Goal: Information Seeking & Learning: Learn about a topic

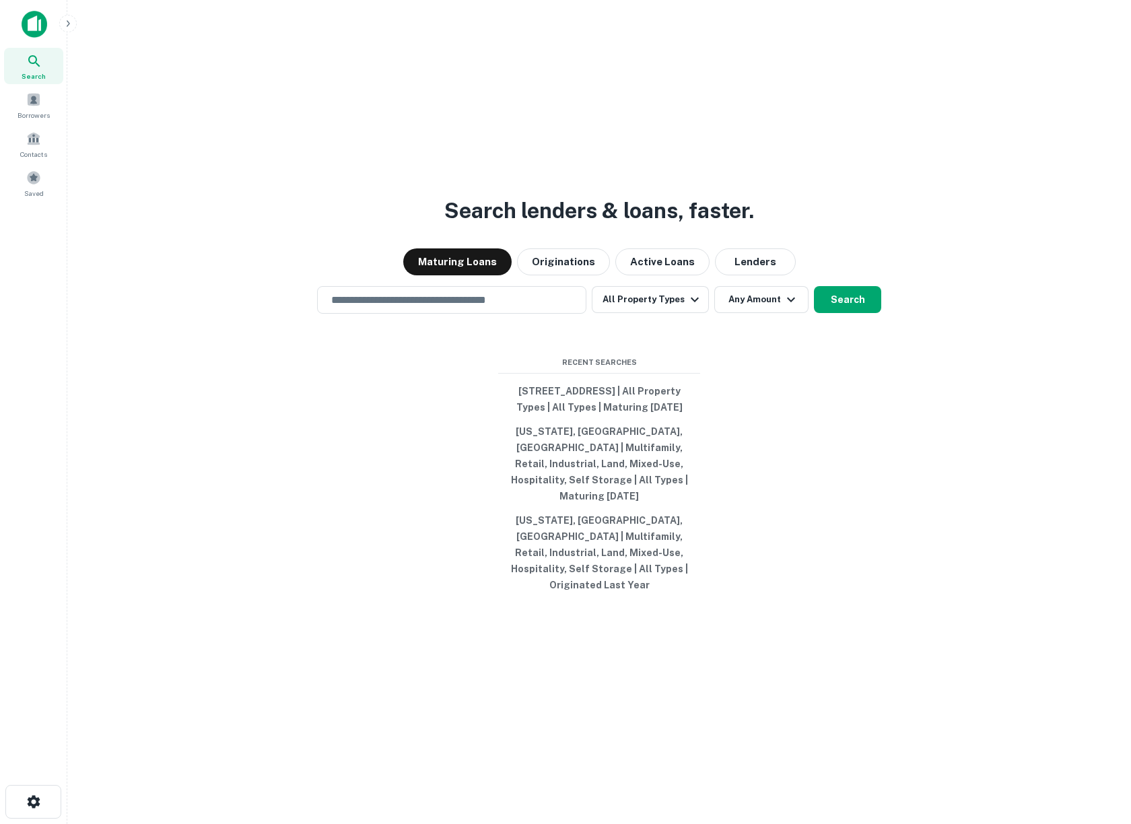
click at [32, 63] on icon at bounding box center [33, 60] width 11 height 11
click at [66, 27] on icon "button" at bounding box center [68, 23] width 11 height 11
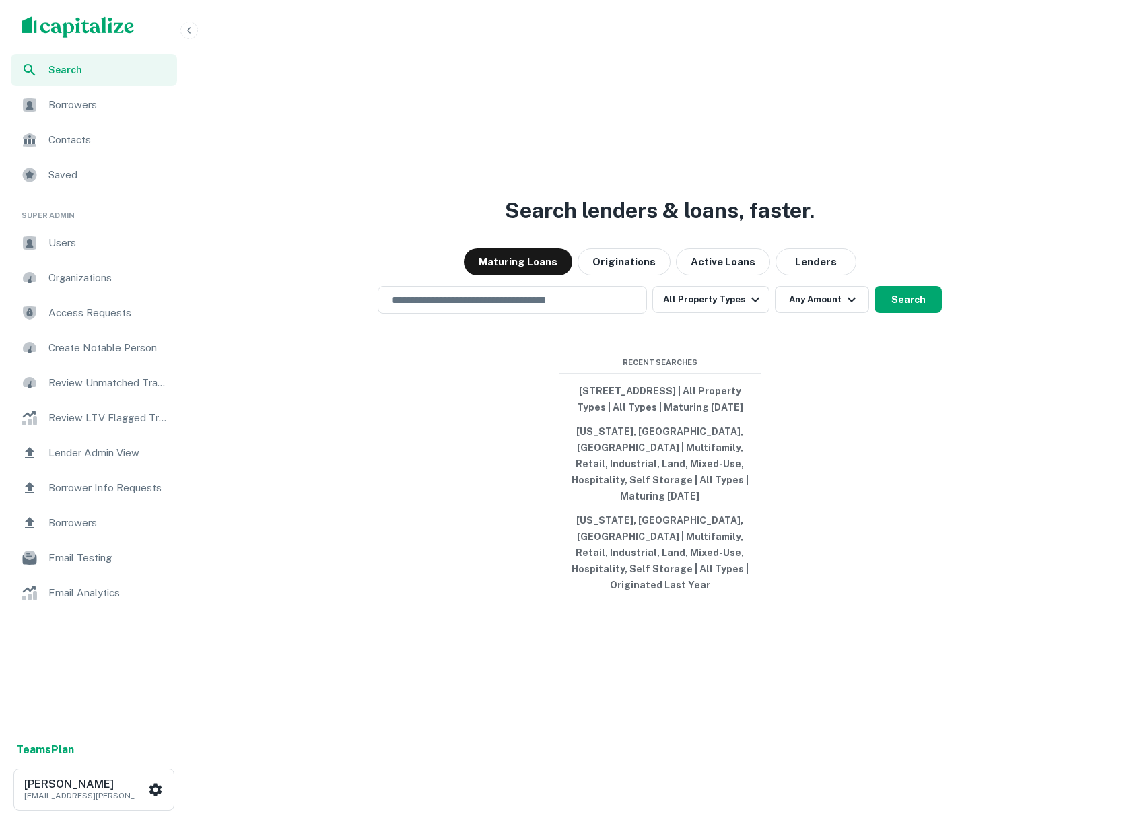
click at [64, 256] on div "Users" at bounding box center [94, 243] width 166 height 32
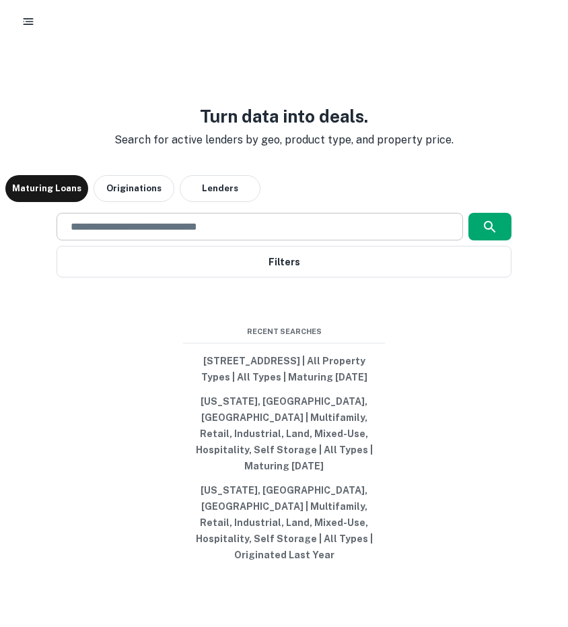
click at [415, 225] on div "​" at bounding box center [260, 227] width 406 height 28
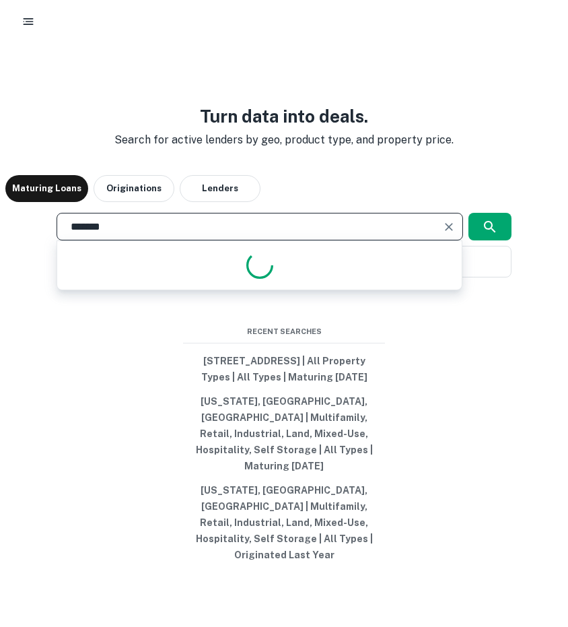
type input "******"
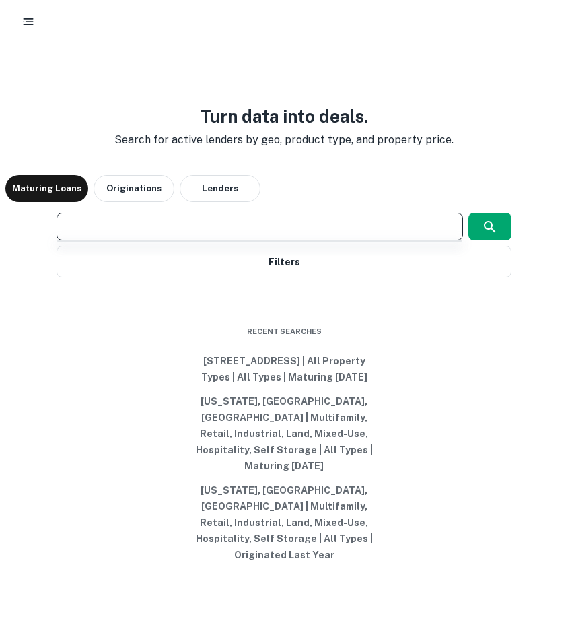
click at [302, 234] on input "text" at bounding box center [260, 226] width 394 height 15
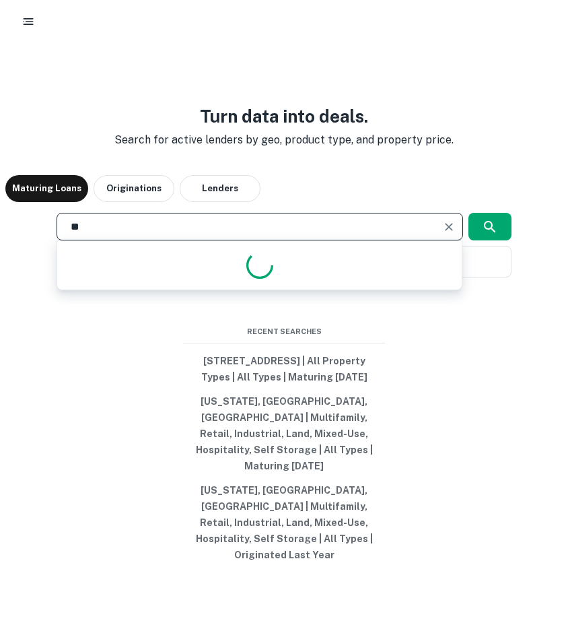
type input "***"
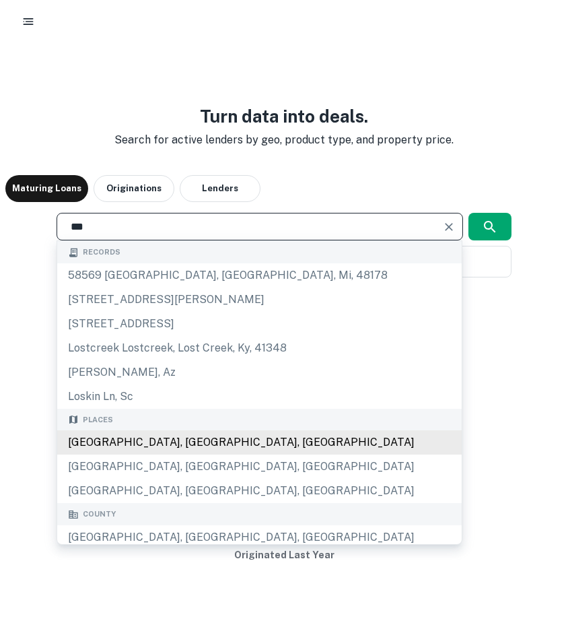
click at [155, 444] on div "Los Angeles, CA, USA" at bounding box center [259, 442] width 404 height 24
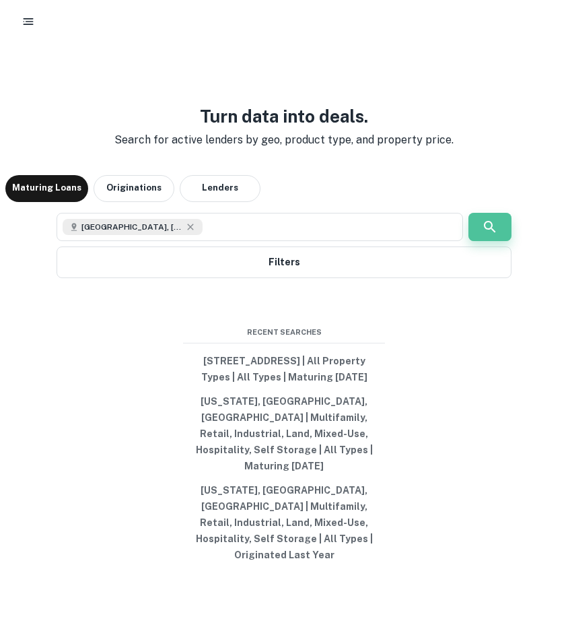
click at [482, 235] on icon "button" at bounding box center [490, 227] width 16 height 16
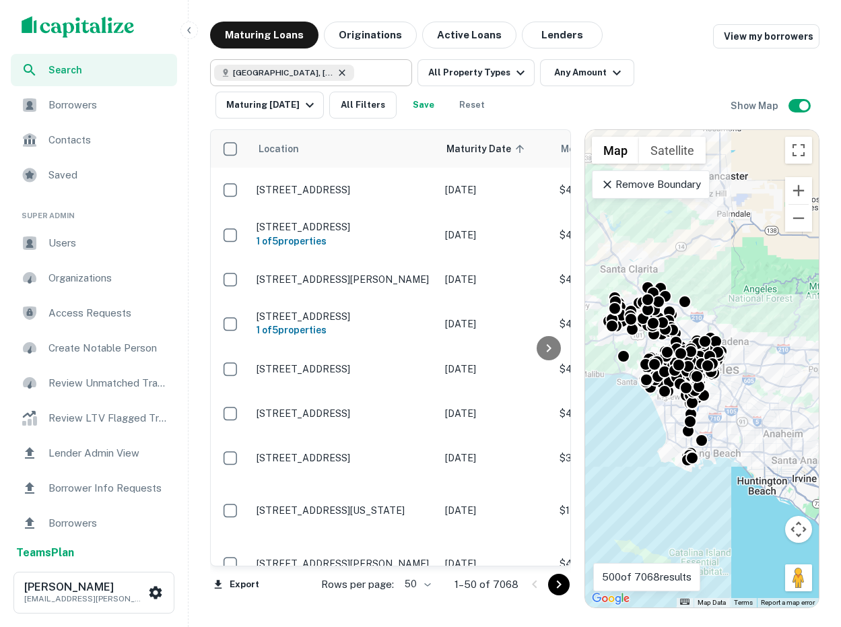
click at [336, 75] on icon at bounding box center [341, 72] width 11 height 11
type input "**********"
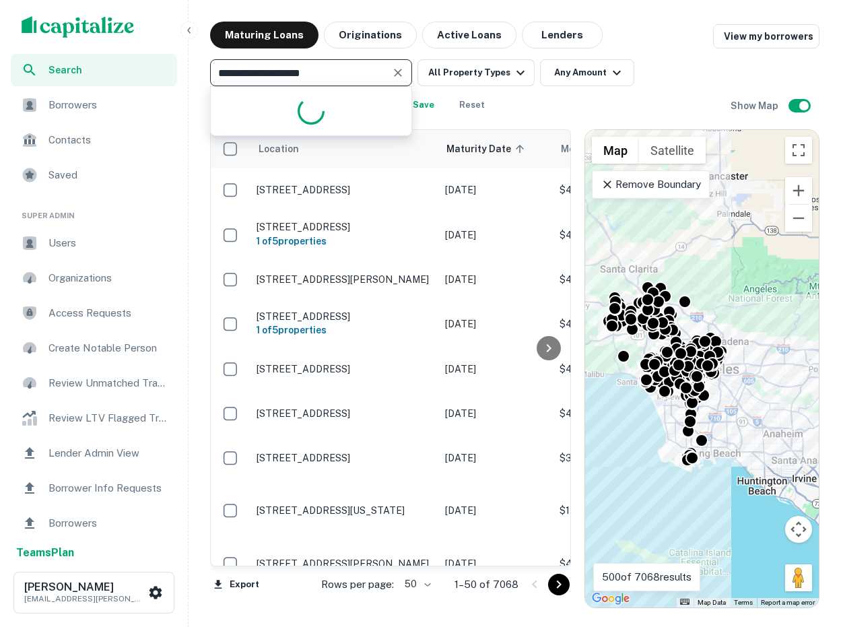
click at [399, 66] on icon "Clear" at bounding box center [397, 72] width 13 height 13
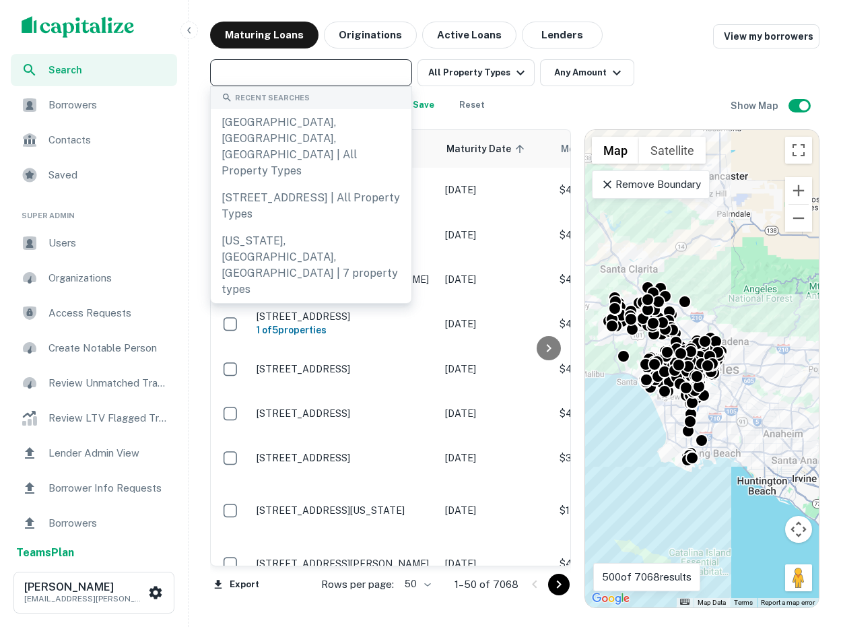
click at [561, 106] on div "​ All Property Types Any Amount Maturing In 6 Months All Filters Save Reset" at bounding box center [470, 88] width 520 height 59
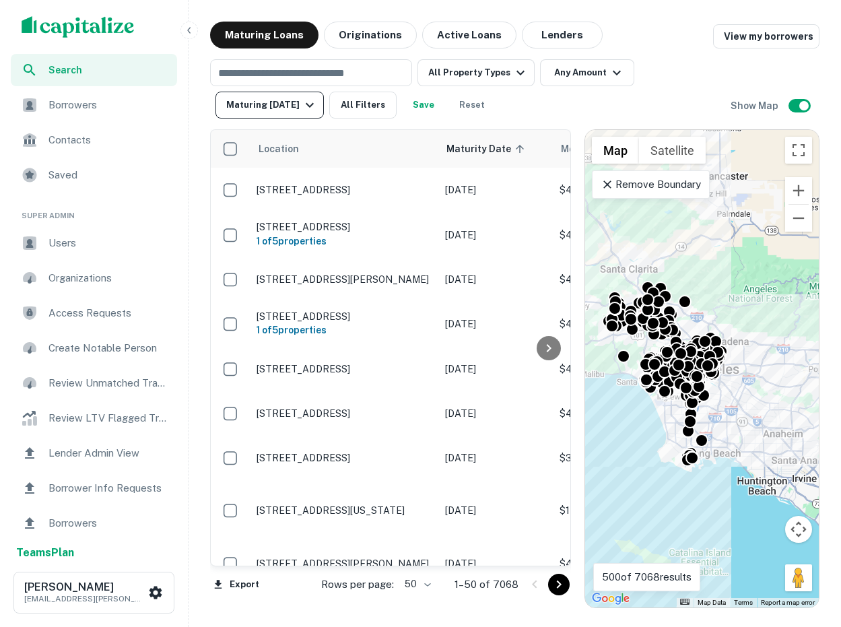
click at [311, 104] on div "Maturing In 6 Months" at bounding box center [272, 105] width 92 height 16
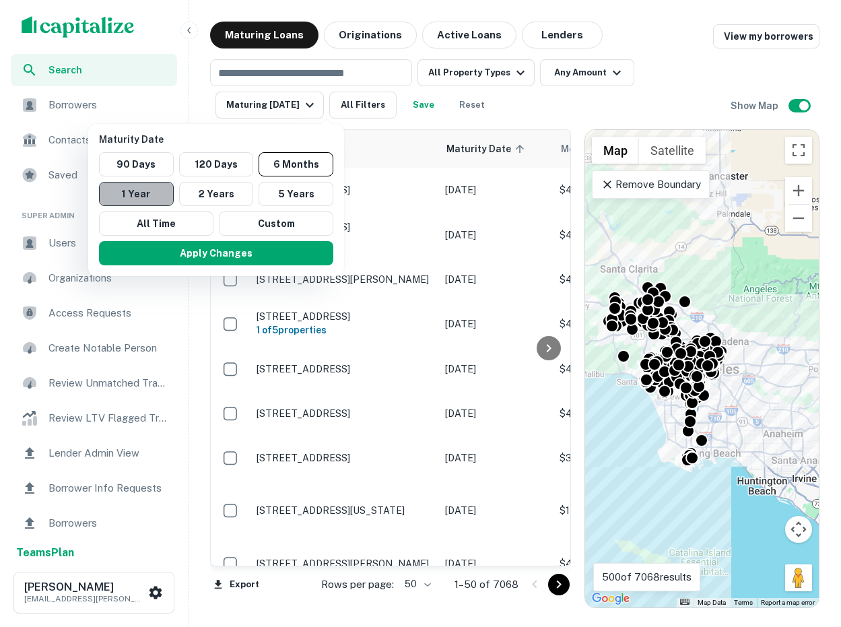
click at [140, 190] on button "1 Year" at bounding box center [136, 194] width 75 height 24
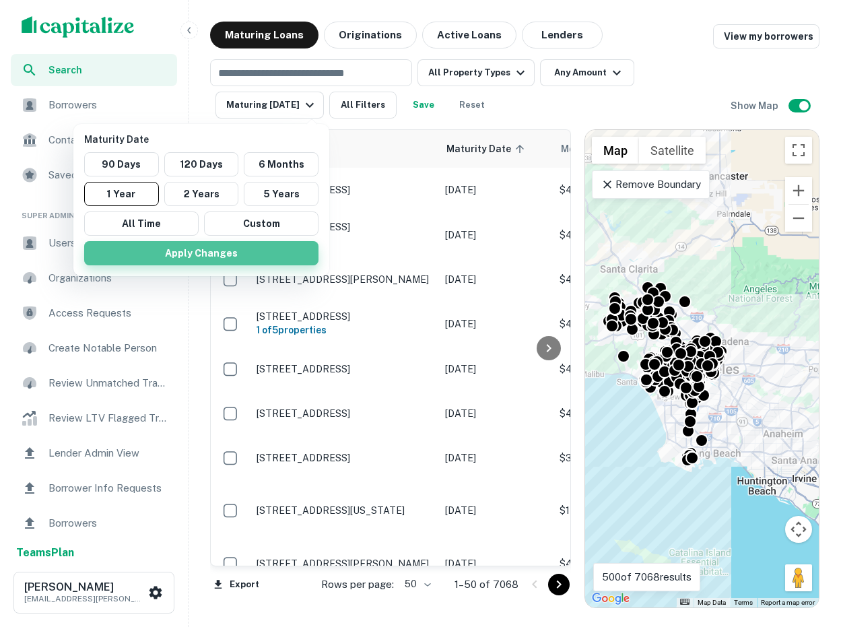
click at [222, 253] on button "Apply Changes" at bounding box center [201, 253] width 234 height 24
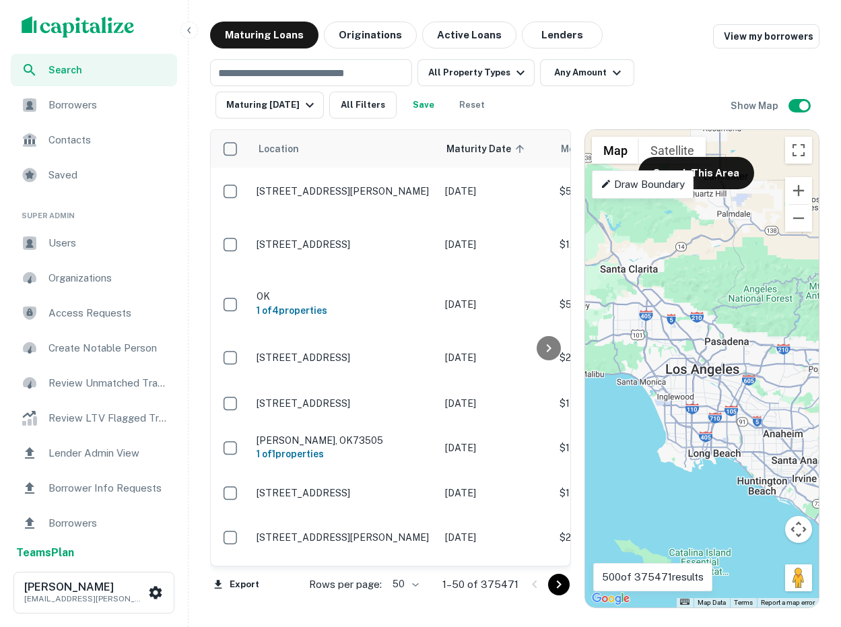
click at [92, 71] on span "Search" at bounding box center [108, 70] width 120 height 15
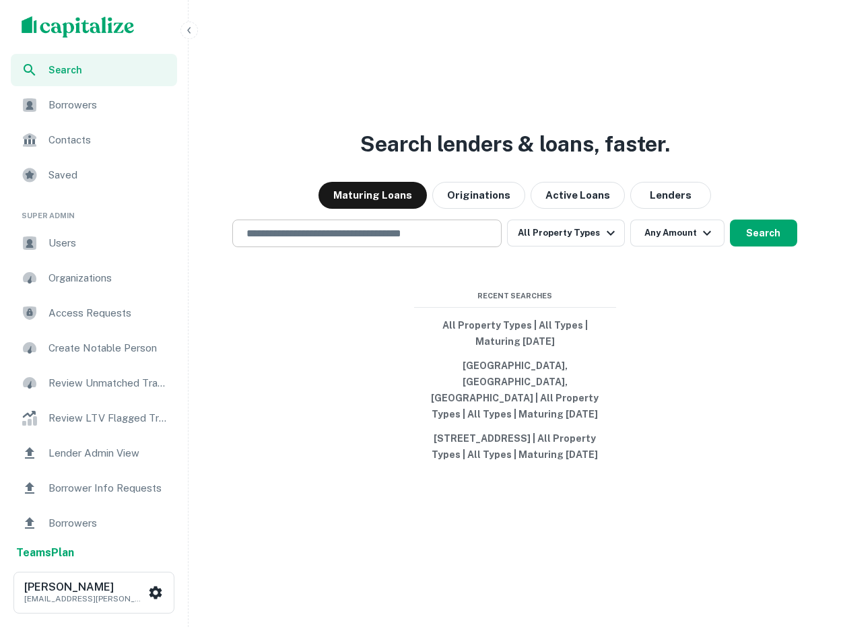
click at [322, 241] on input "text" at bounding box center [366, 232] width 257 height 15
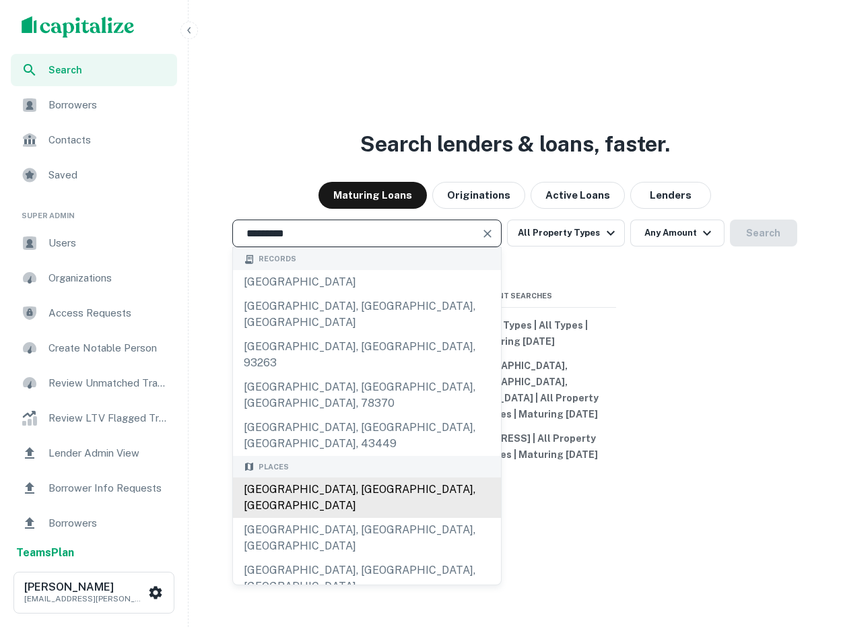
click at [299, 477] on div "[GEOGRAPHIC_DATA], [GEOGRAPHIC_DATA], [GEOGRAPHIC_DATA]" at bounding box center [367, 497] width 268 height 40
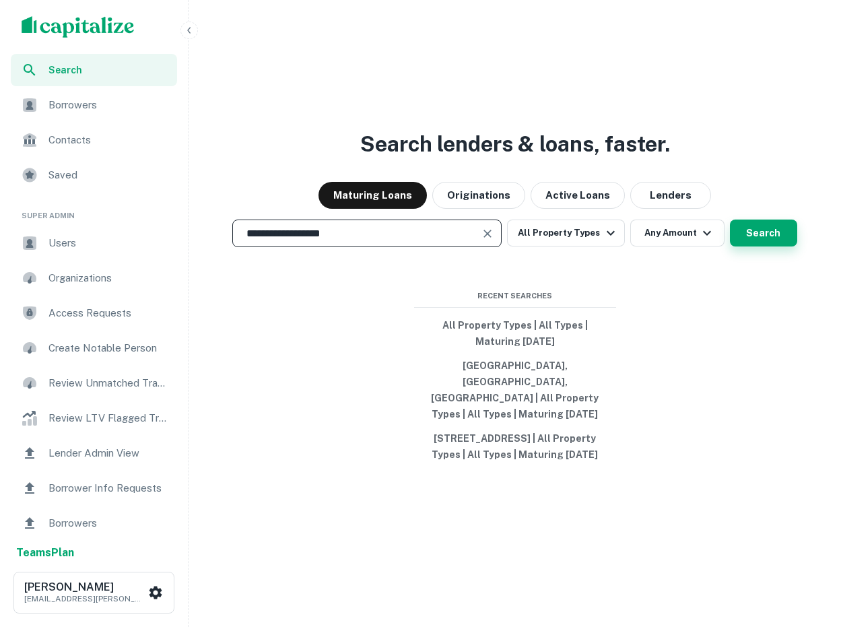
type input "**********"
click at [760, 237] on button "Search" at bounding box center [763, 232] width 67 height 27
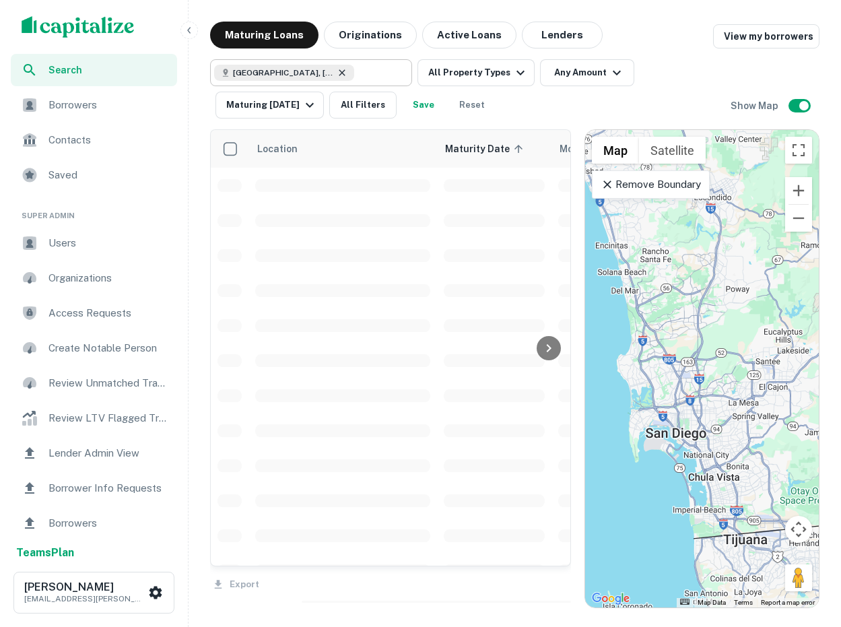
click at [336, 69] on icon at bounding box center [341, 72] width 11 height 11
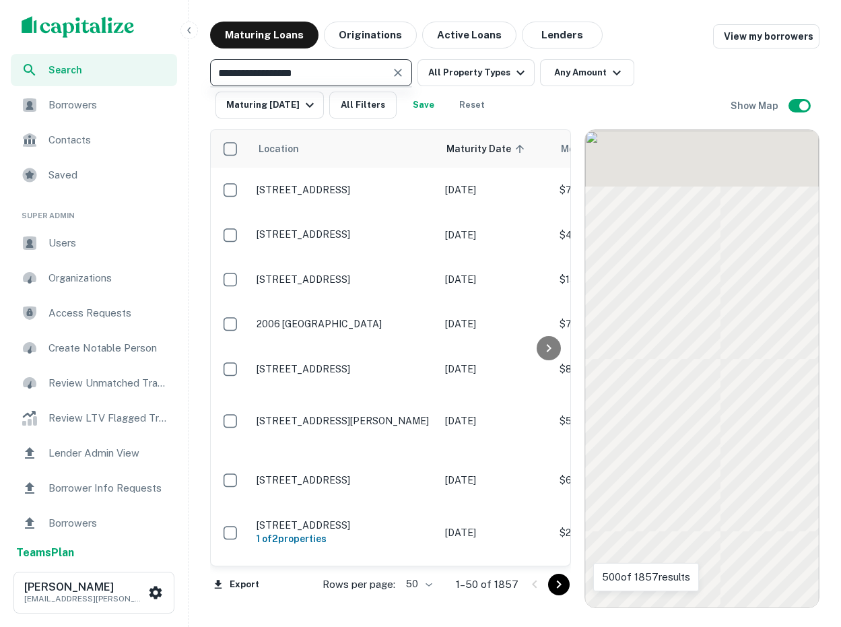
type input "**********"
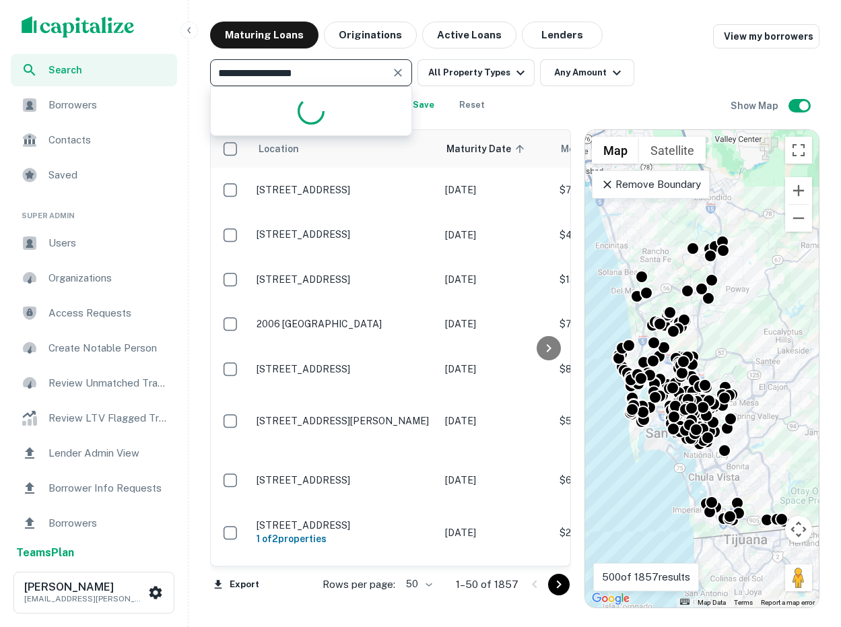
click at [403, 67] on icon "Clear" at bounding box center [397, 72] width 13 height 13
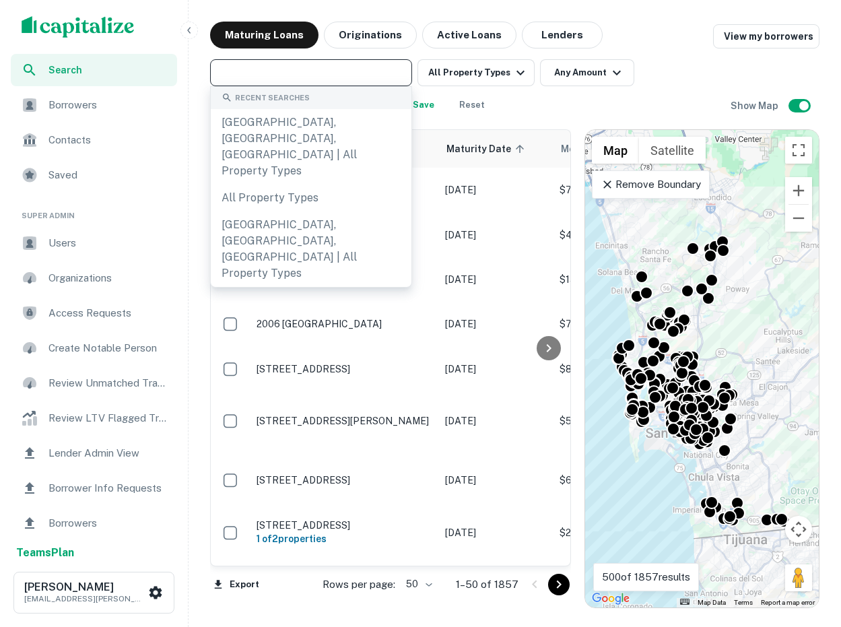
click at [122, 71] on span "Search" at bounding box center [108, 70] width 120 height 15
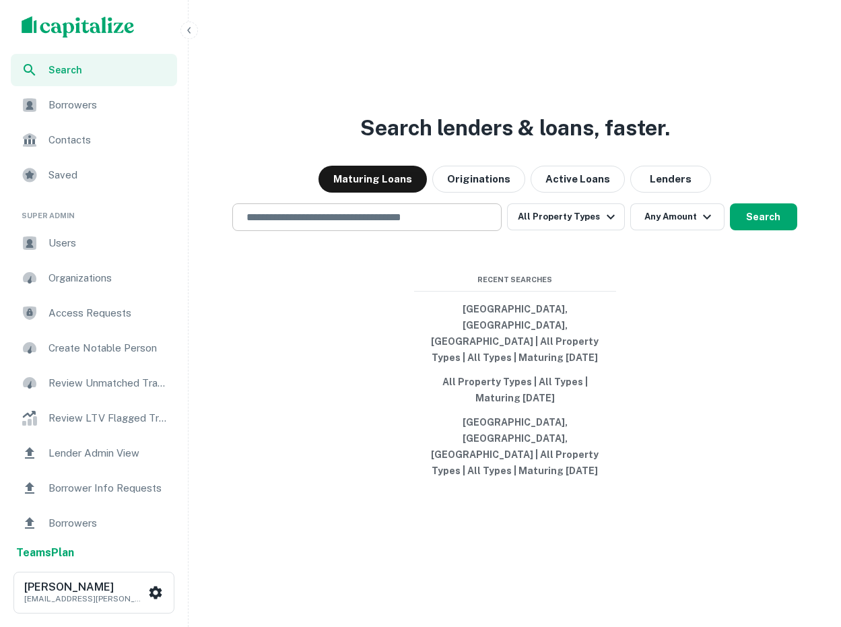
click at [378, 225] on input "text" at bounding box center [366, 216] width 257 height 15
click at [432, 279] on div at bounding box center [366, 264] width 269 height 67
click at [403, 225] on input "text" at bounding box center [366, 216] width 257 height 15
click at [323, 298] on div at bounding box center [366, 264] width 269 height 67
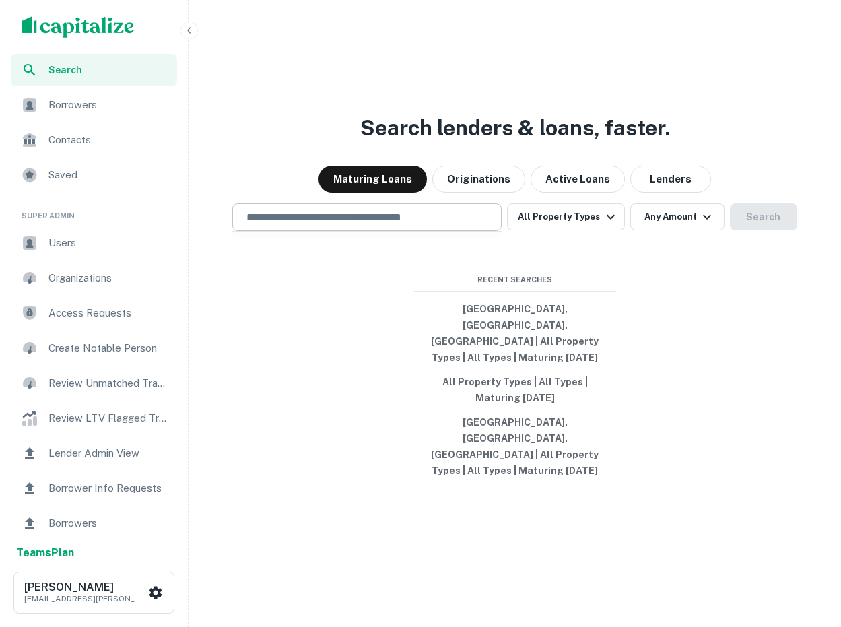
click at [330, 231] on div "​" at bounding box center [366, 217] width 269 height 28
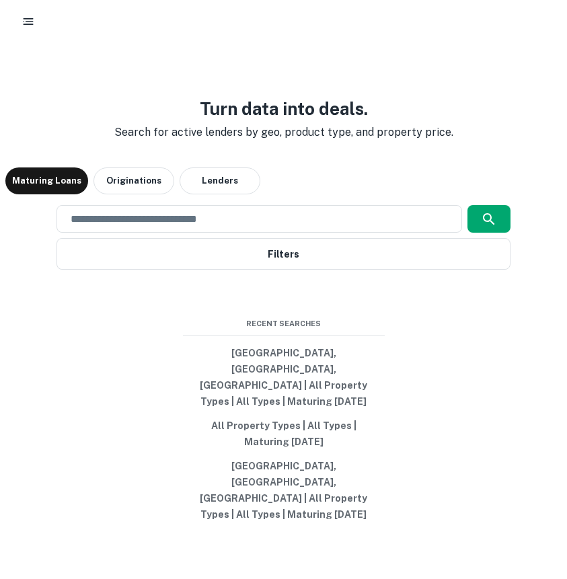
click at [514, 133] on div "Turn data into deals. Search for active lenders by geo, product type, and prope…" at bounding box center [283, 311] width 557 height 579
click at [565, 106] on div "Turn data into deals. Search for active lenders by geo, product type, and prope…" at bounding box center [283, 306] width 567 height 612
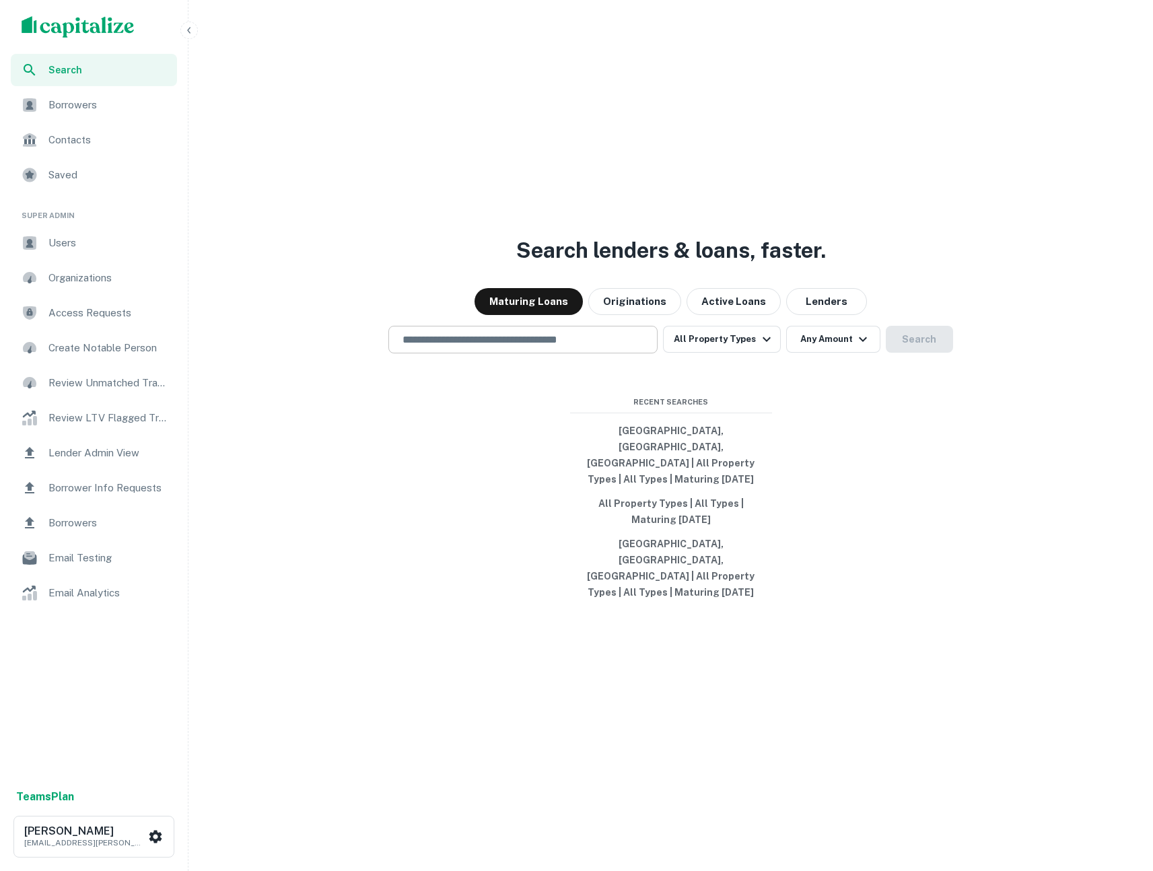
click at [472, 347] on input "text" at bounding box center [522, 339] width 257 height 15
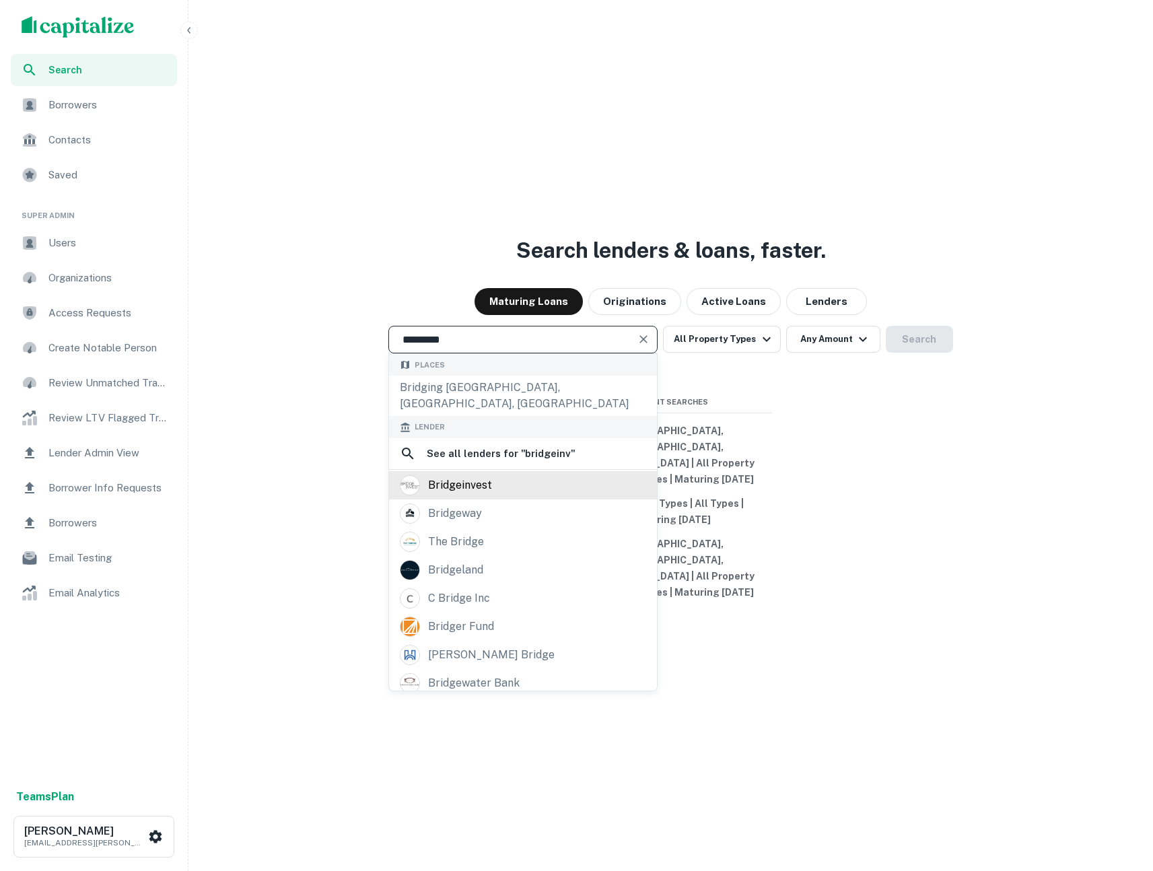
type input "*********"
click at [509, 495] on div "bridgeinvest" at bounding box center [523, 485] width 246 height 20
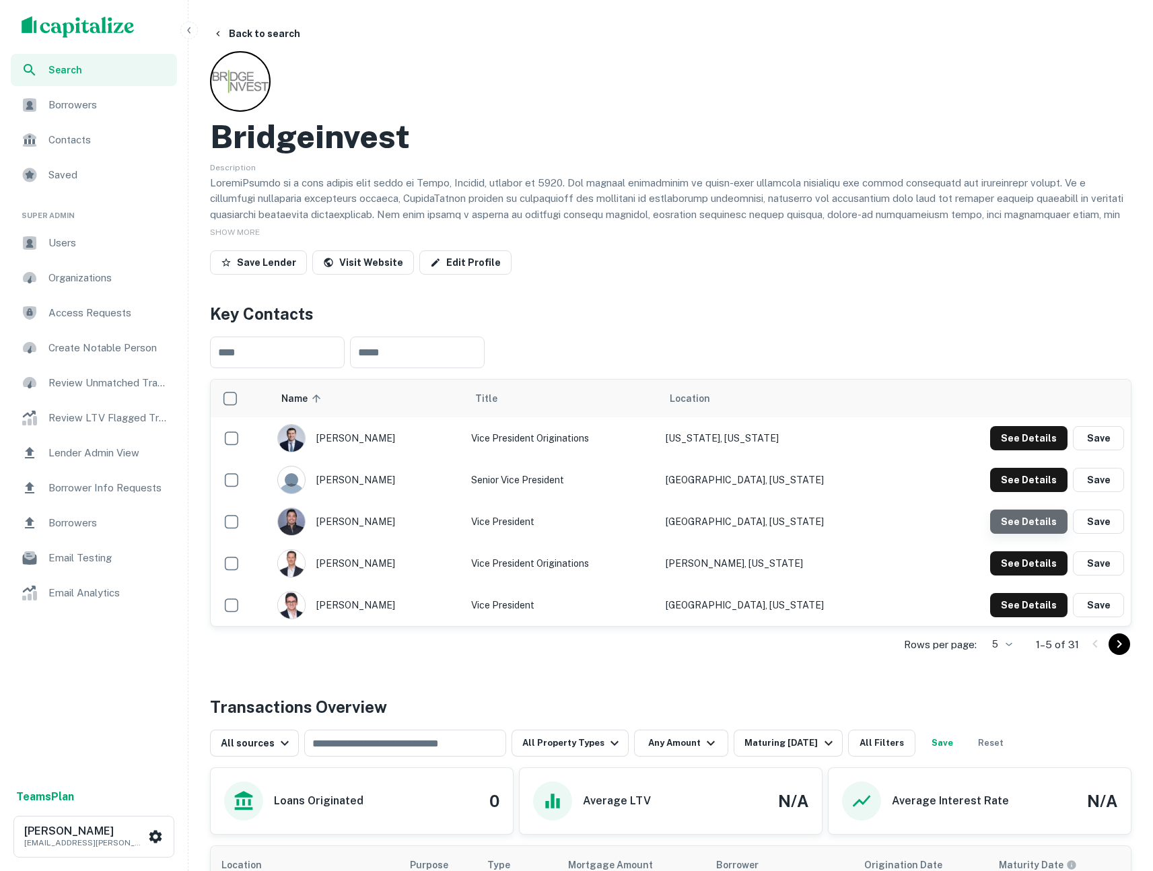
click at [840, 524] on button "See Details" at bounding box center [1028, 521] width 77 height 24
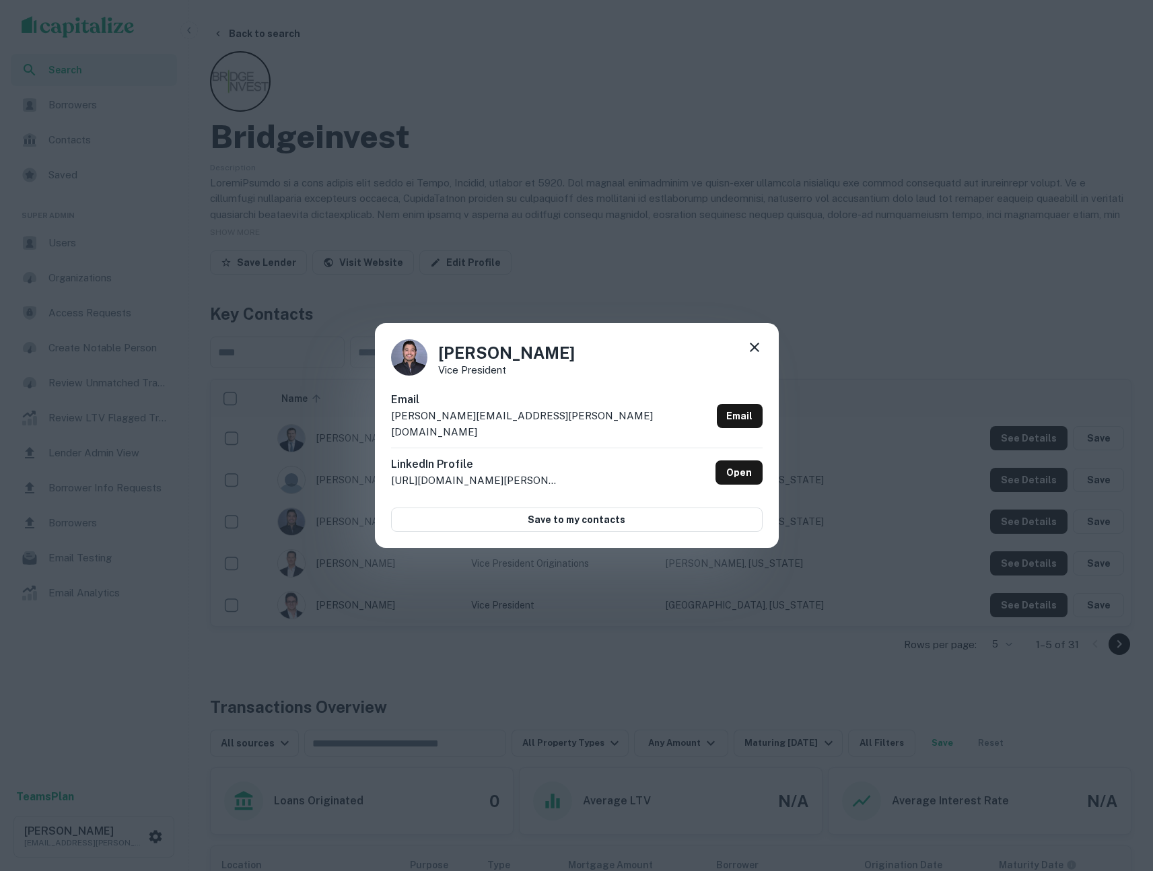
click at [758, 351] on icon at bounding box center [754, 347] width 16 height 16
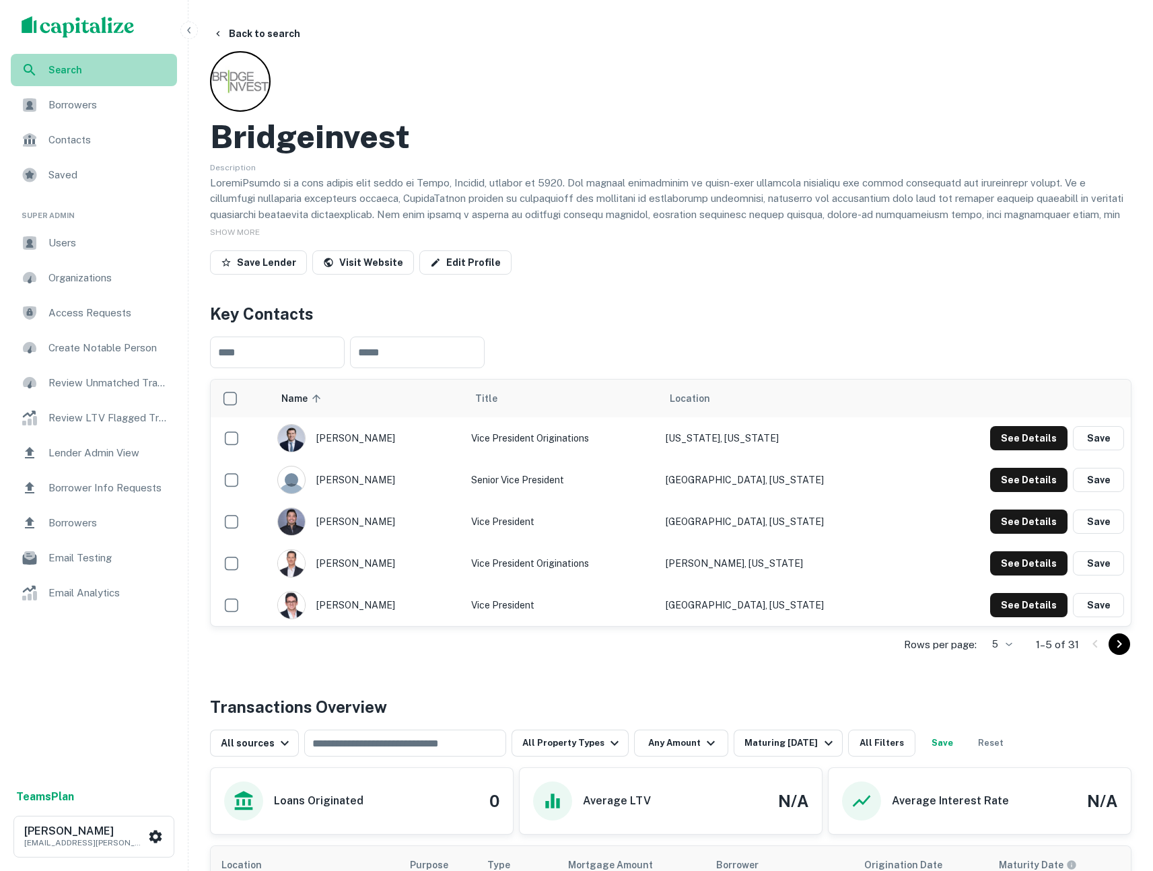
click at [133, 61] on div "Search" at bounding box center [94, 70] width 166 height 32
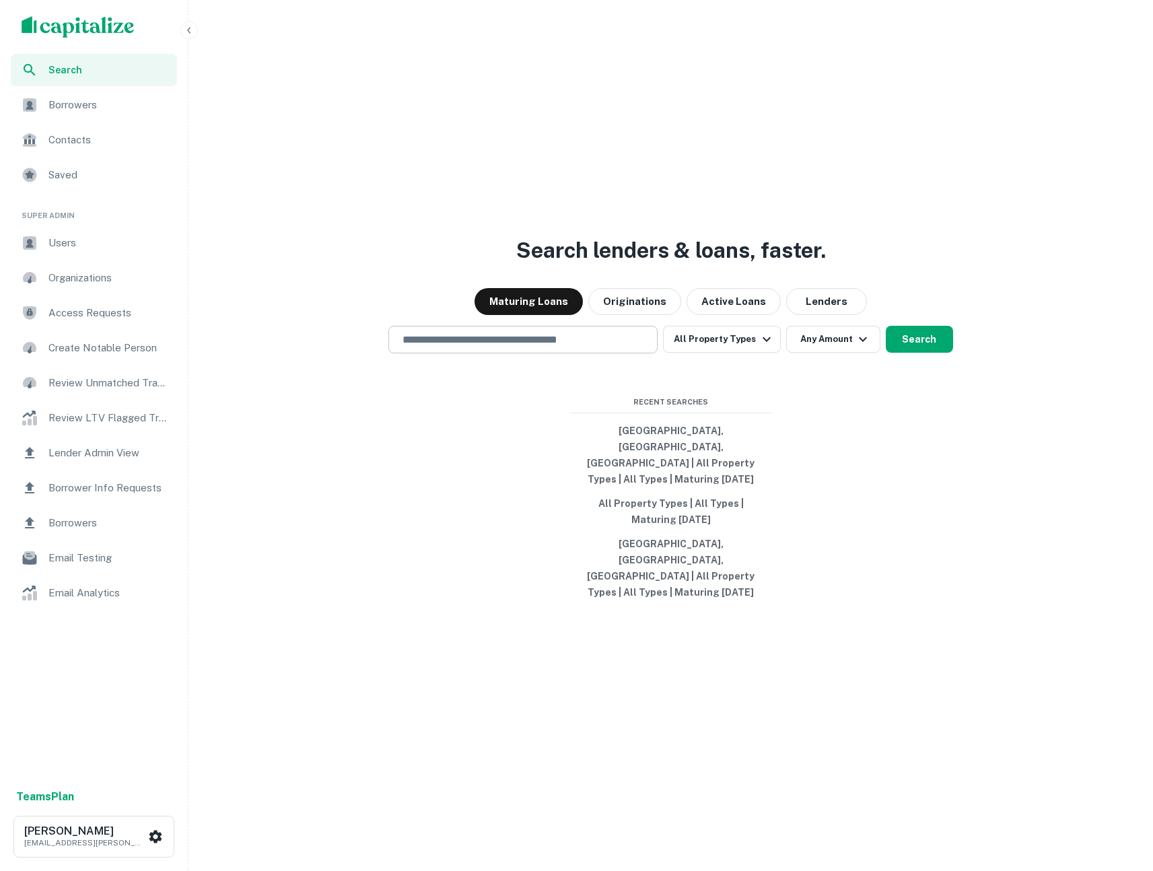
click at [548, 353] on div "​" at bounding box center [522, 340] width 269 height 28
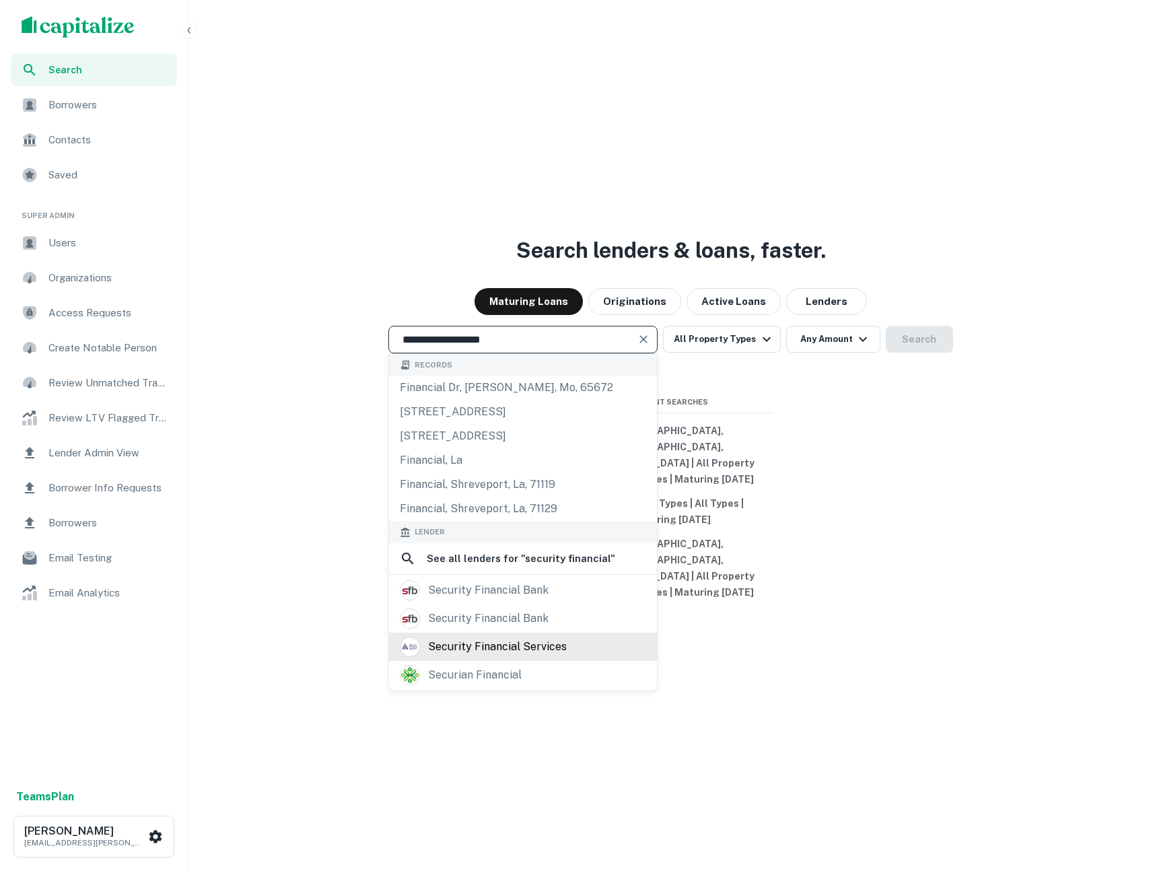
type input "**********"
click at [495, 661] on div "security financial services" at bounding box center [523, 647] width 268 height 28
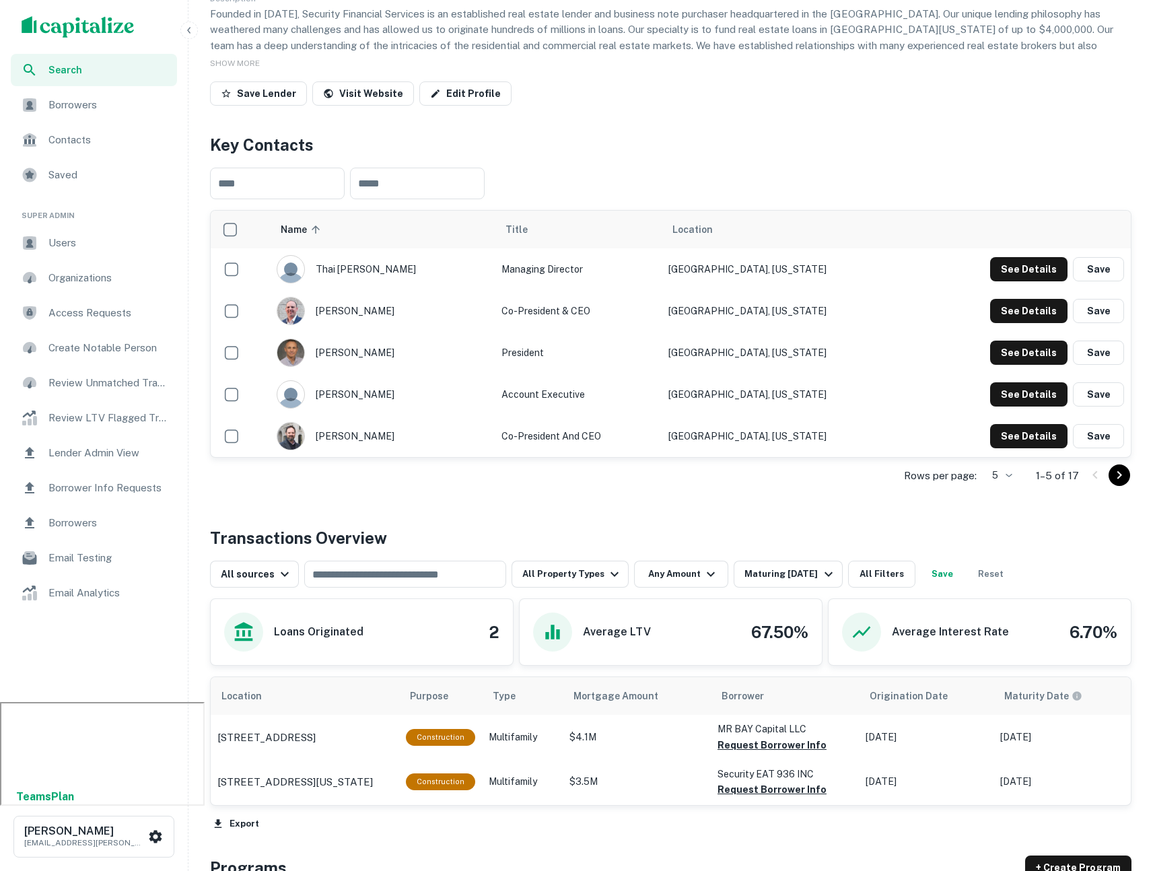
scroll to position [170, 0]
click at [774, 567] on div "Maturing [DATE]" at bounding box center [790, 573] width 92 height 16
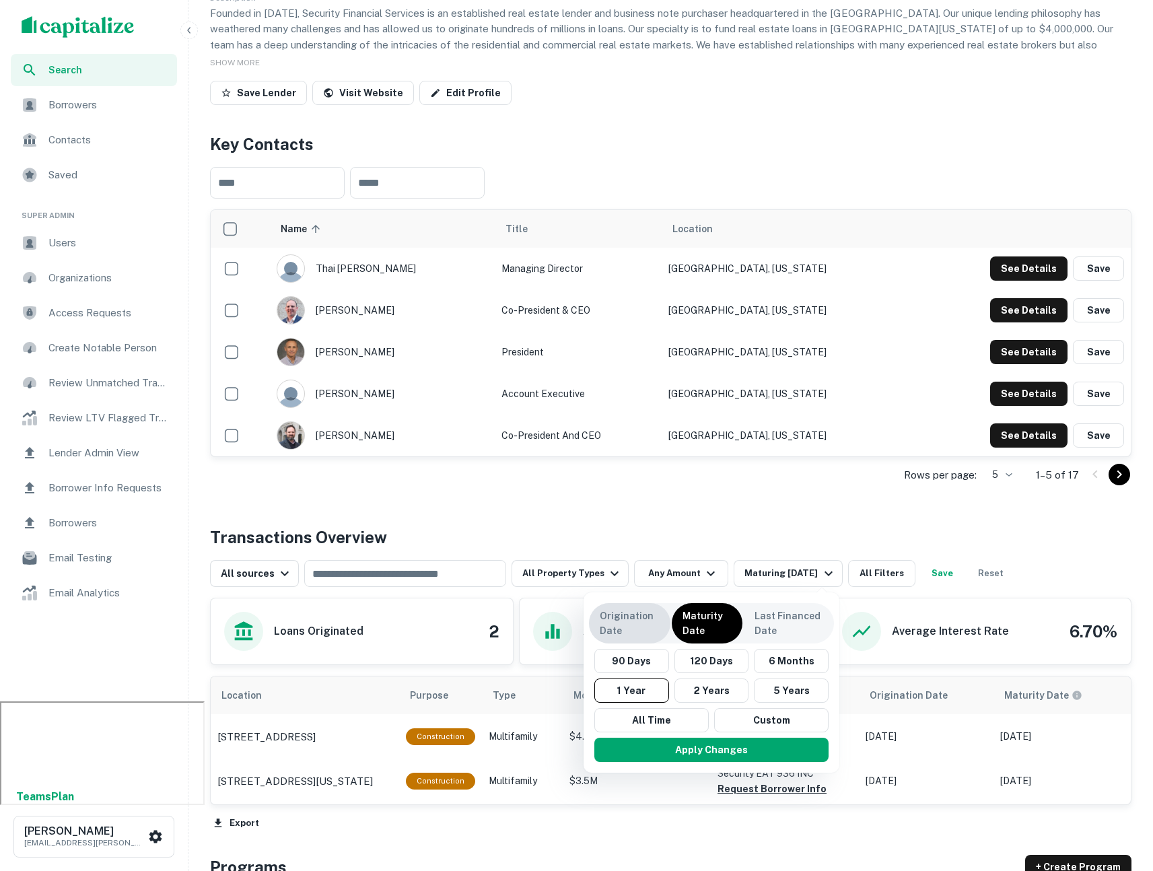
click at [623, 613] on p "Origination Date" at bounding box center [630, 623] width 60 height 30
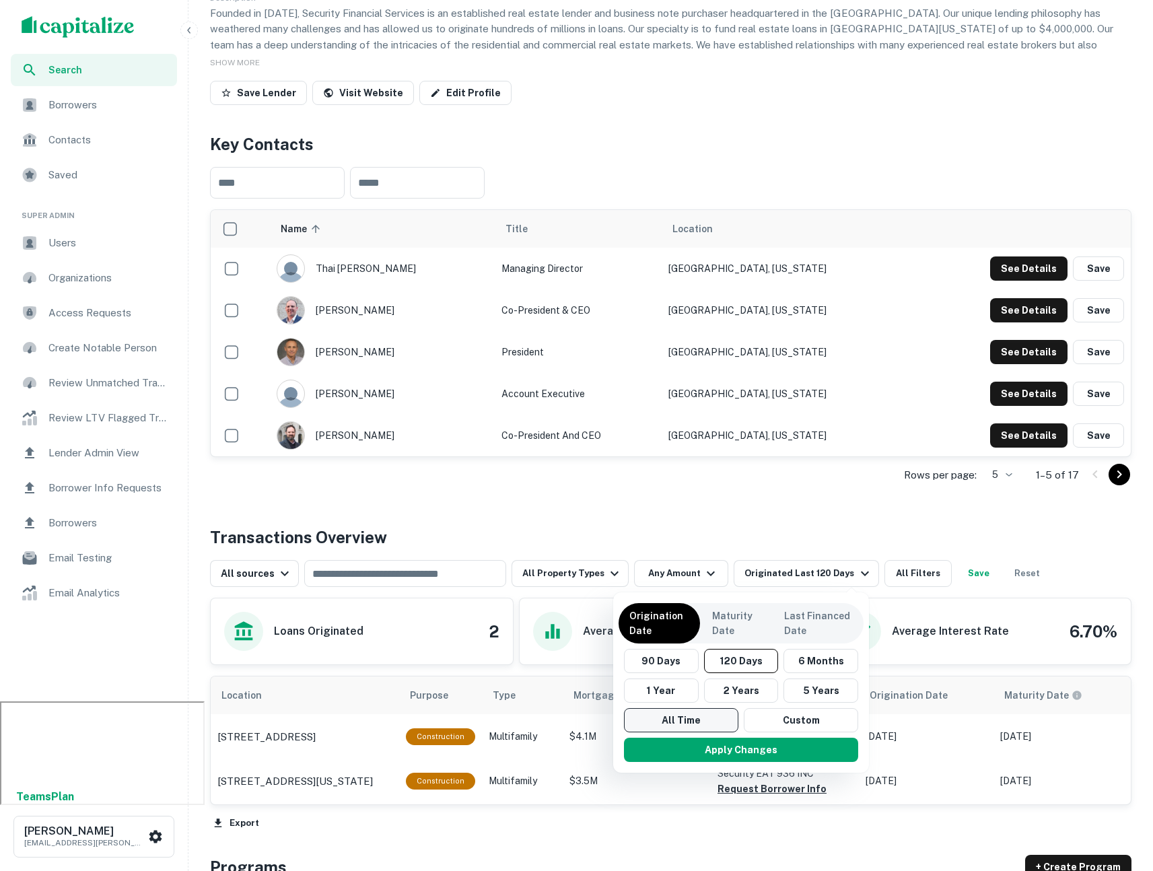
click at [663, 724] on button "All Time" at bounding box center [681, 720] width 114 height 24
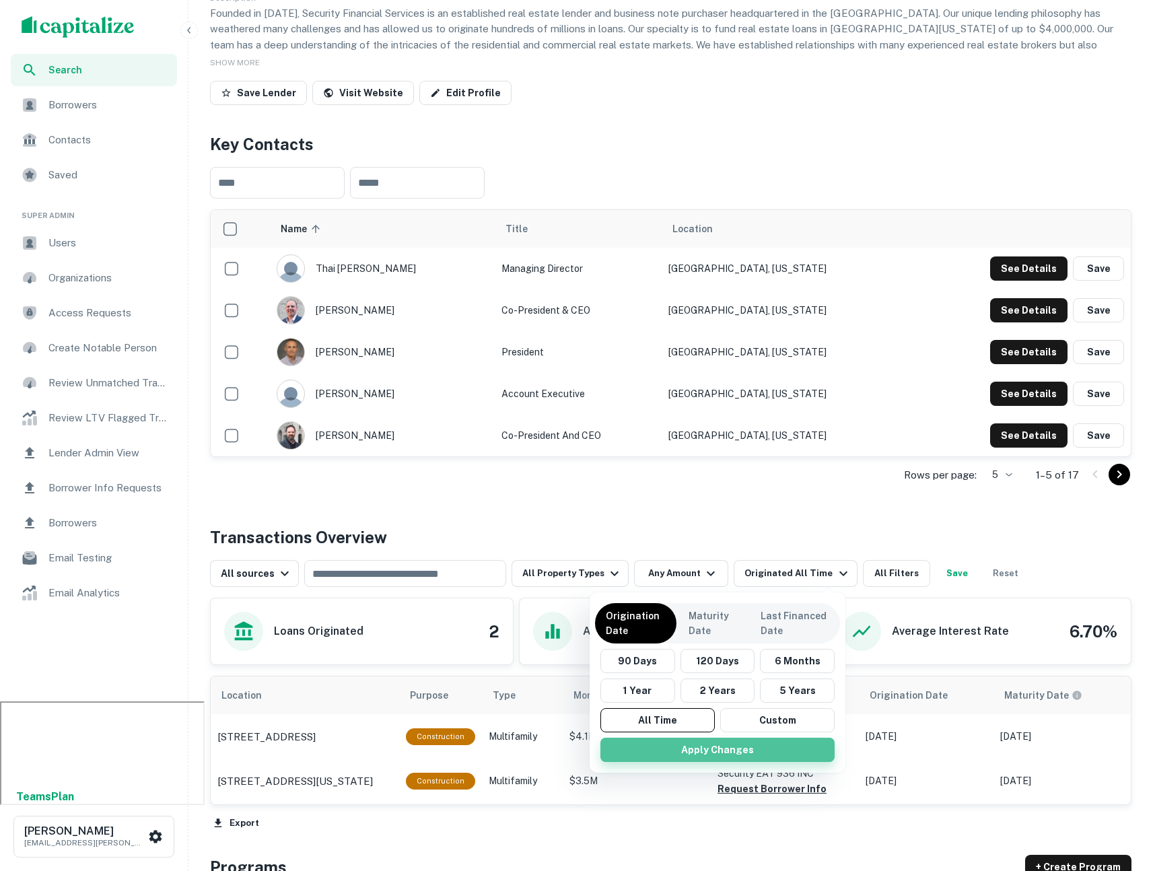
click at [705, 752] on button "Apply Changes" at bounding box center [717, 750] width 234 height 24
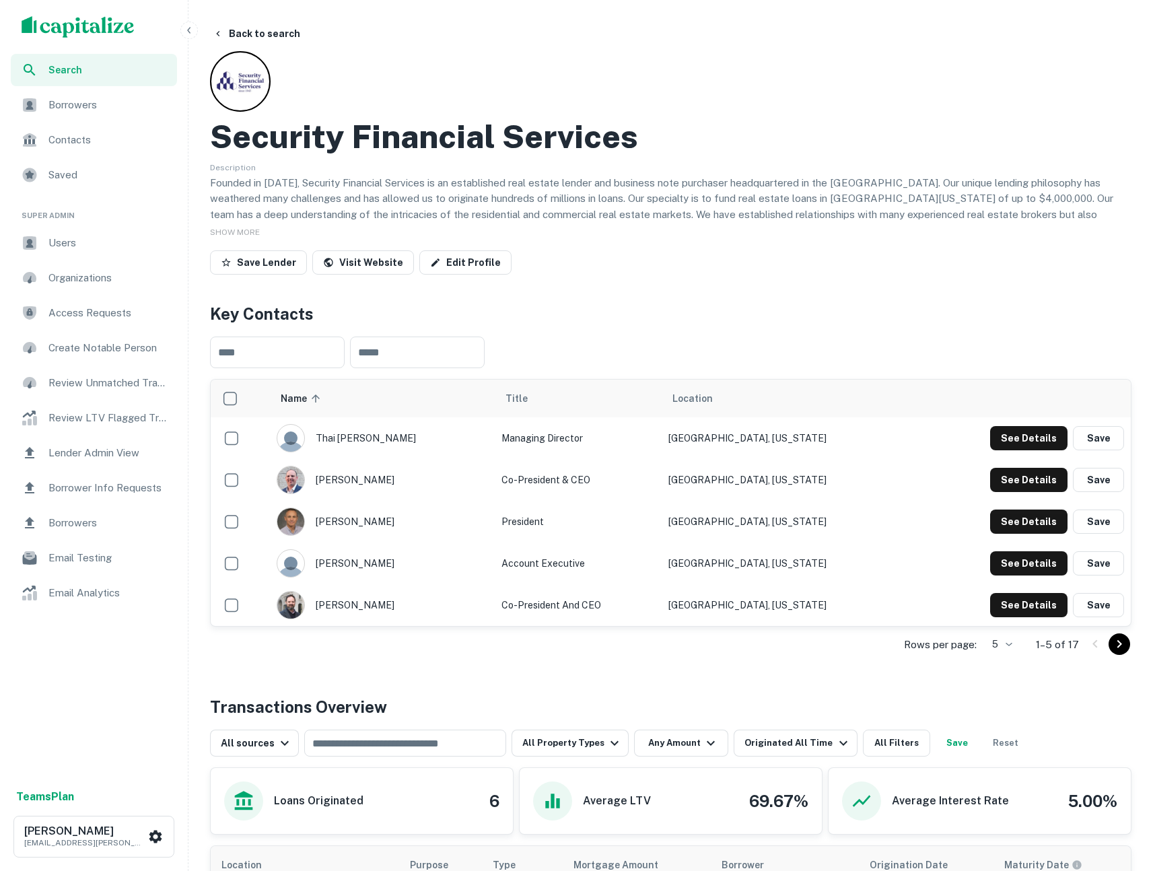
click at [87, 69] on span "Search" at bounding box center [108, 70] width 120 height 15
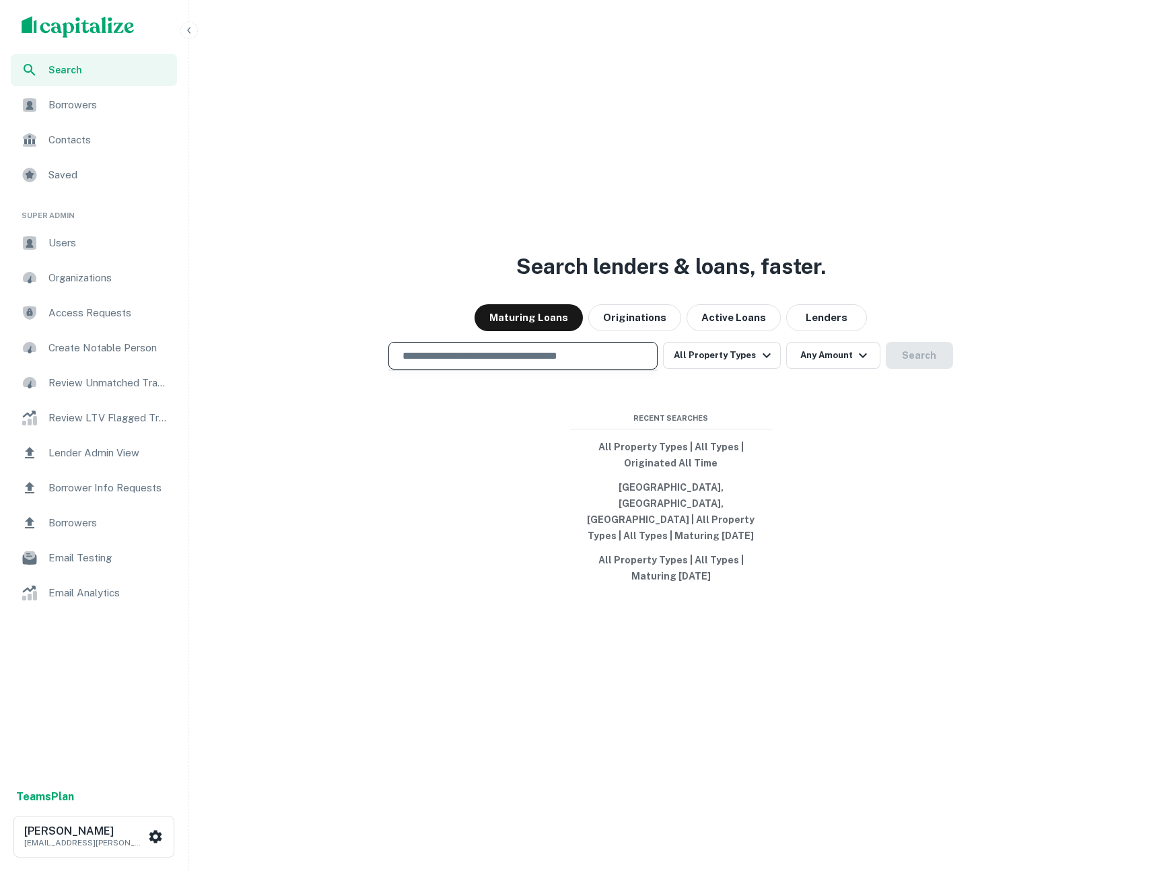
click at [516, 363] on input "text" at bounding box center [522, 355] width 257 height 15
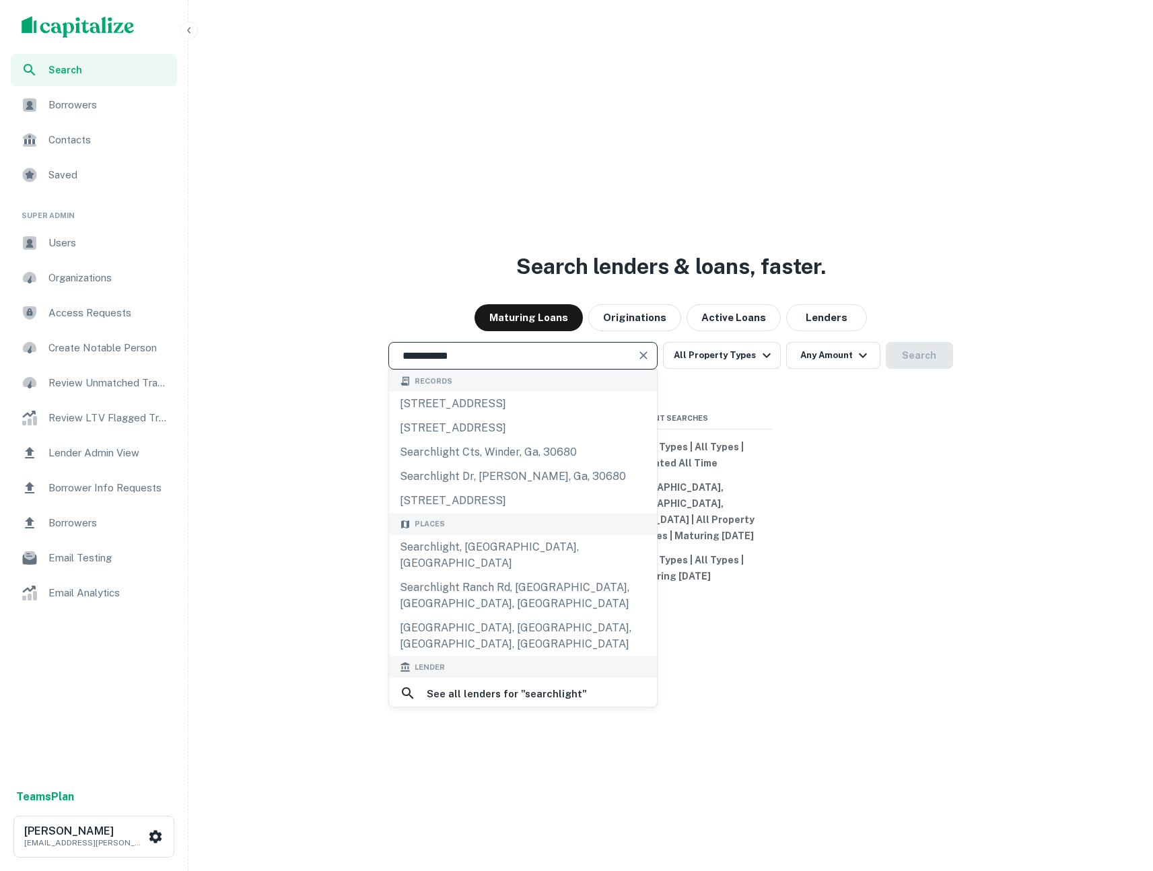
click at [293, 217] on div "**********" at bounding box center [671, 467] width 954 height 871
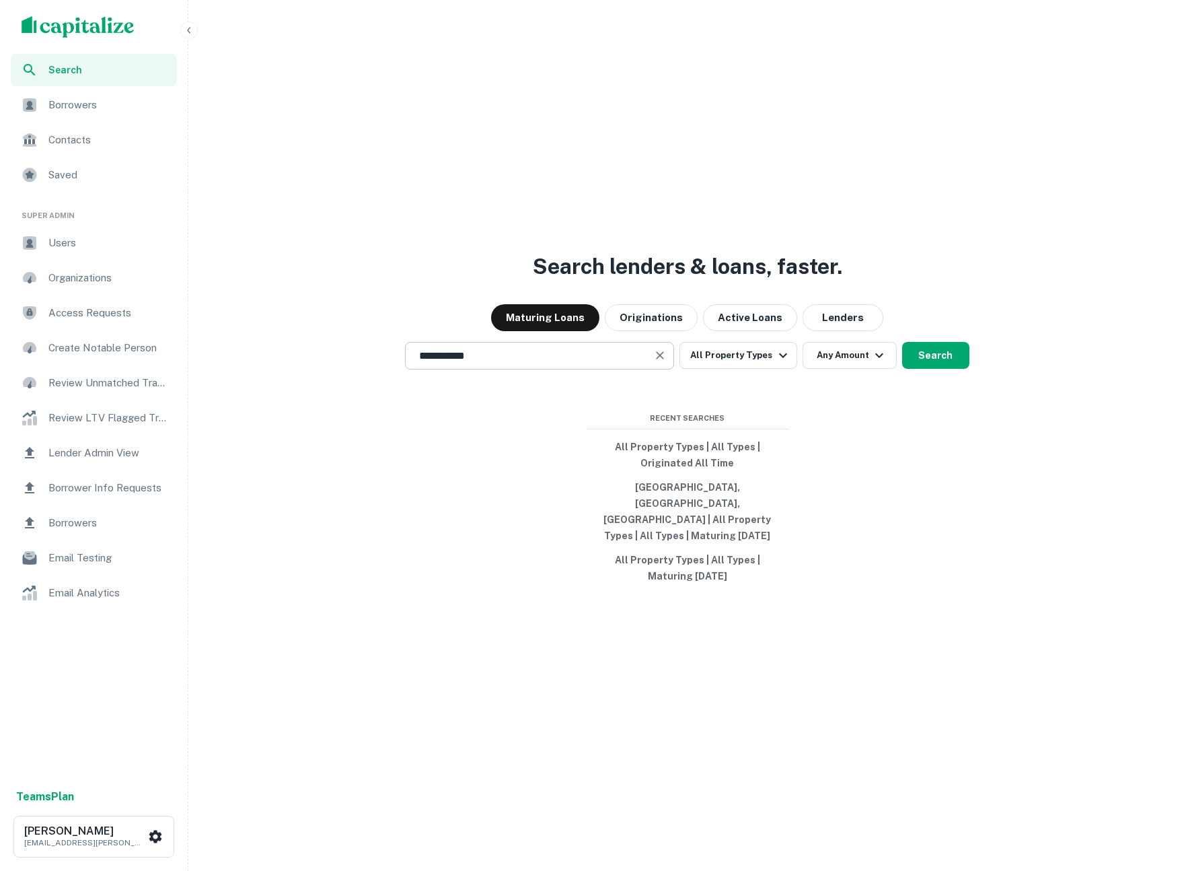
click at [506, 363] on input "**********" at bounding box center [529, 355] width 237 height 15
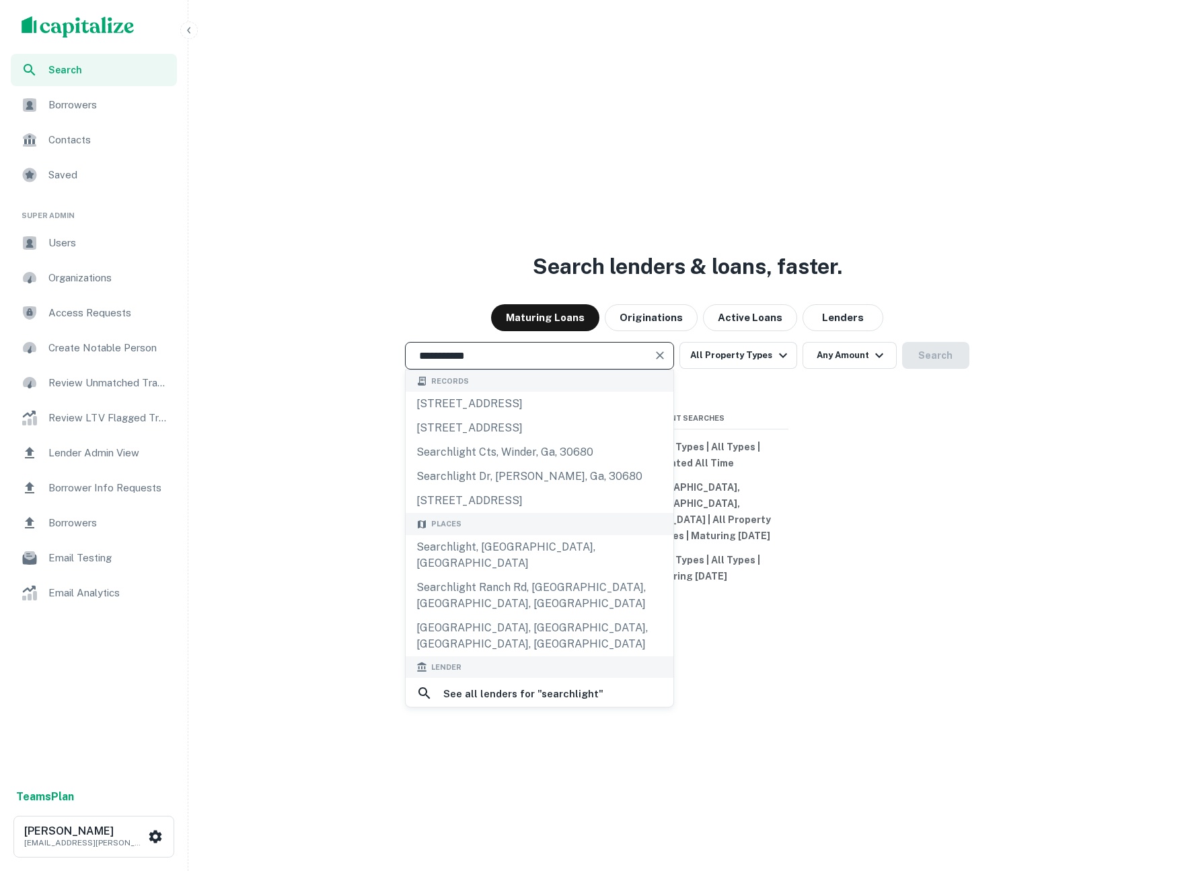
click at [506, 363] on input "**********" at bounding box center [529, 355] width 237 height 15
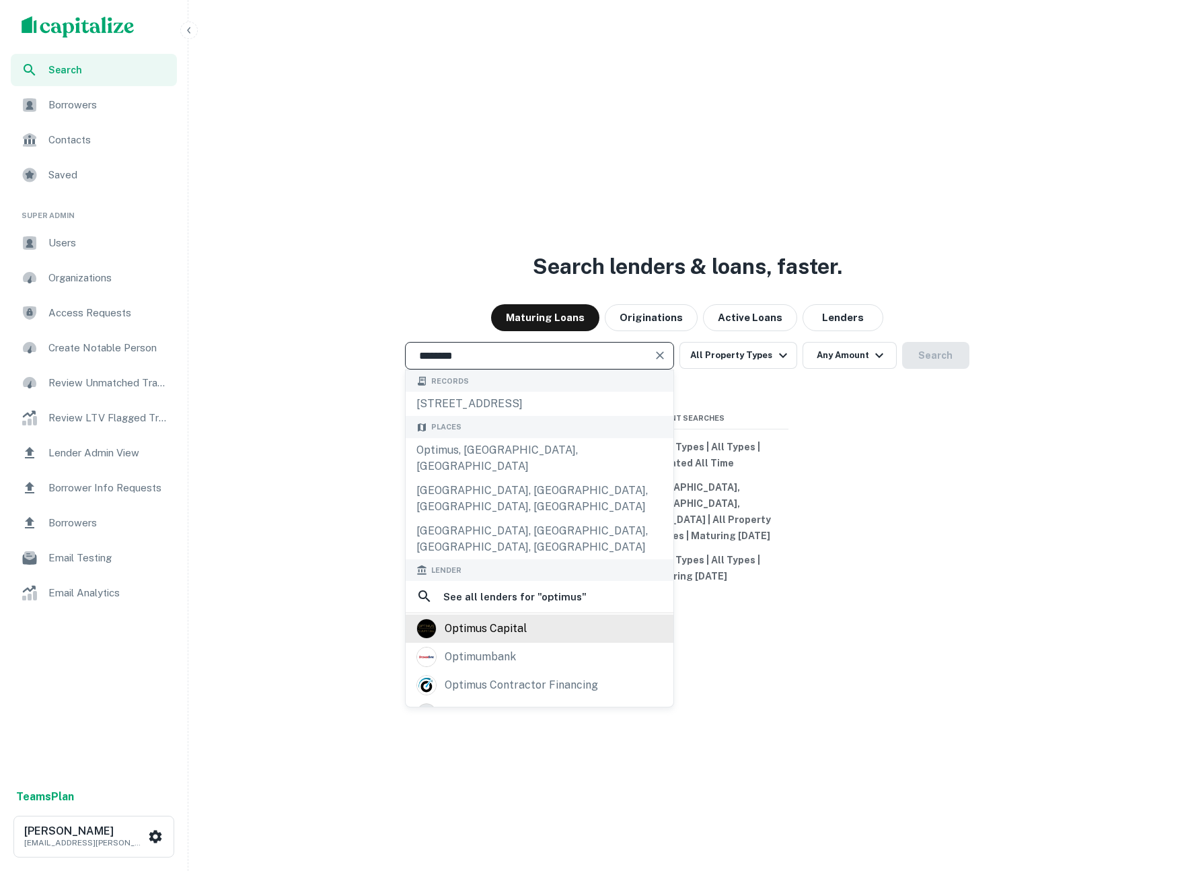
type input "*******"
click at [529, 618] on div "optimus capital" at bounding box center [540, 628] width 246 height 20
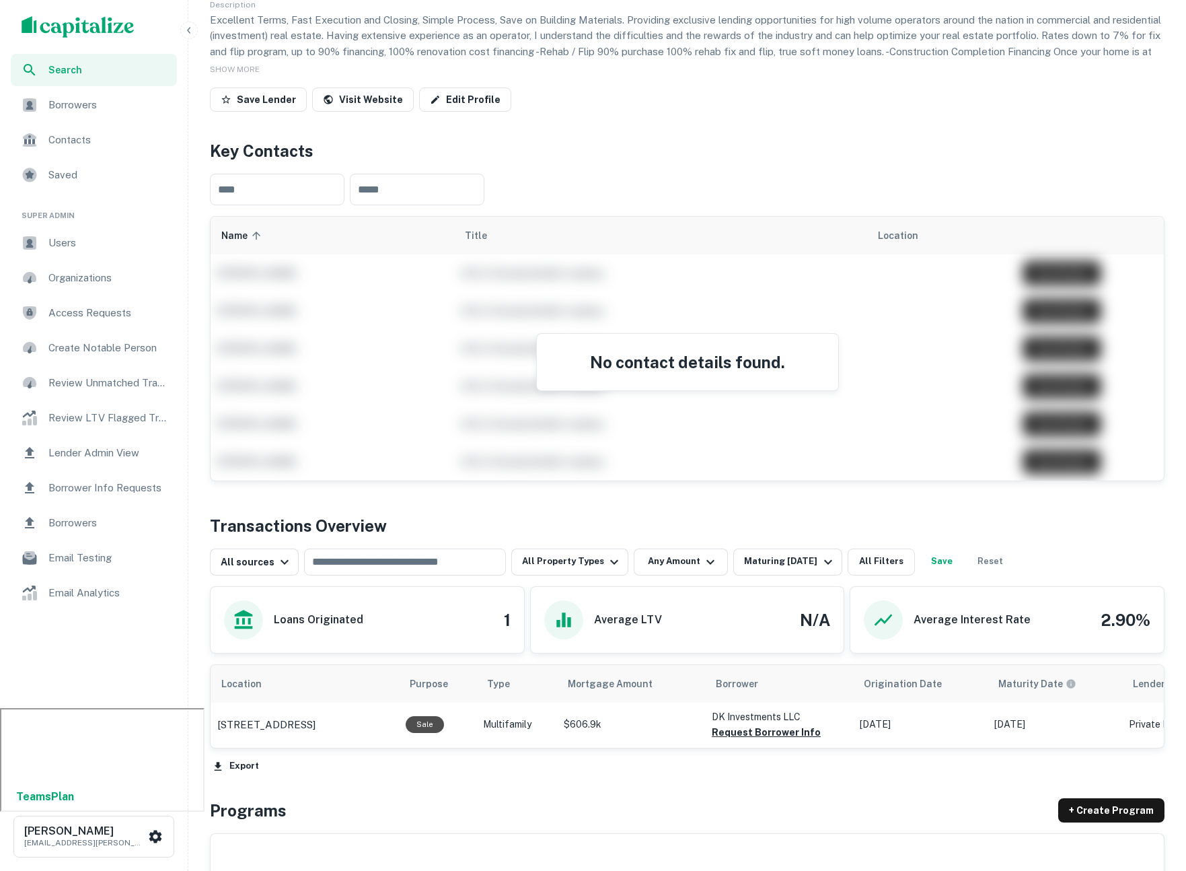
scroll to position [176, 0]
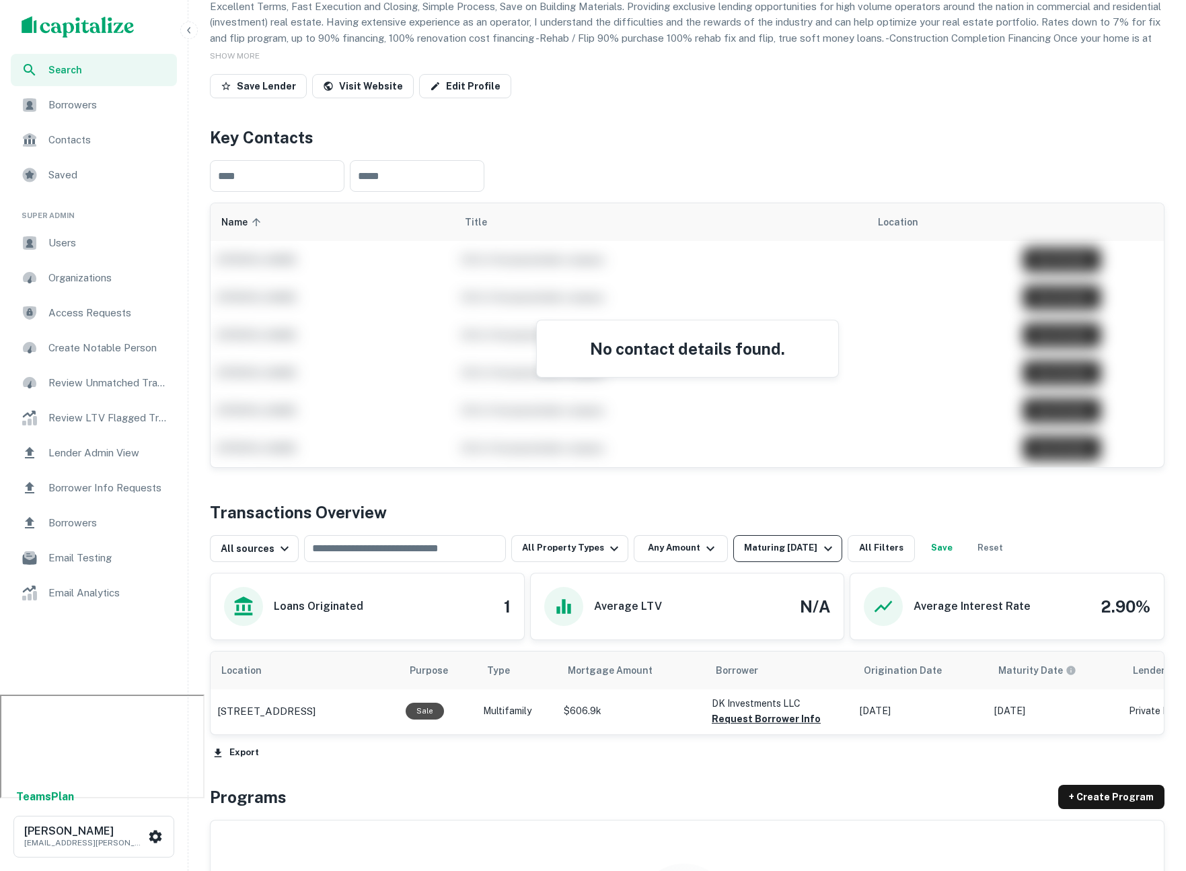
click at [746, 538] on button "Maturing [DATE]" at bounding box center [788, 548] width 108 height 27
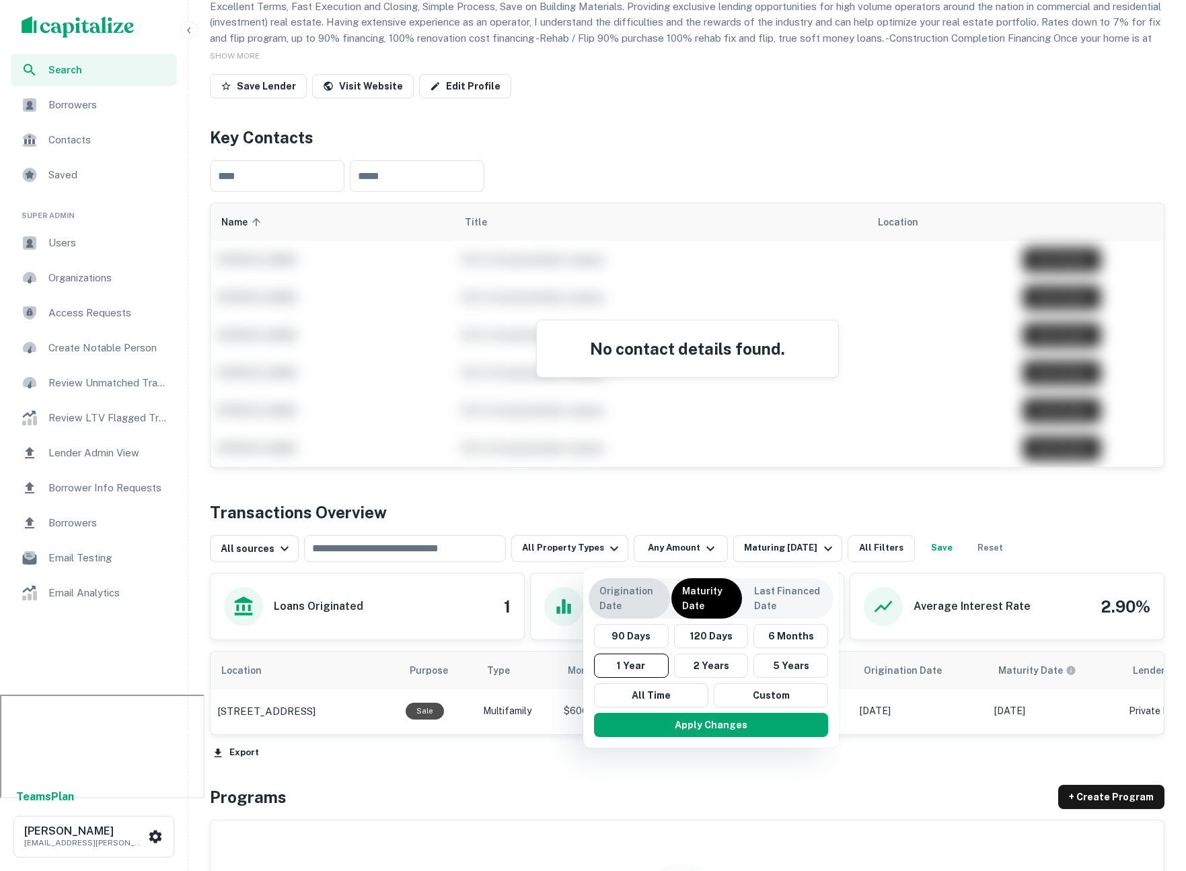
click at [632, 604] on p "Origination Date" at bounding box center [630, 598] width 60 height 30
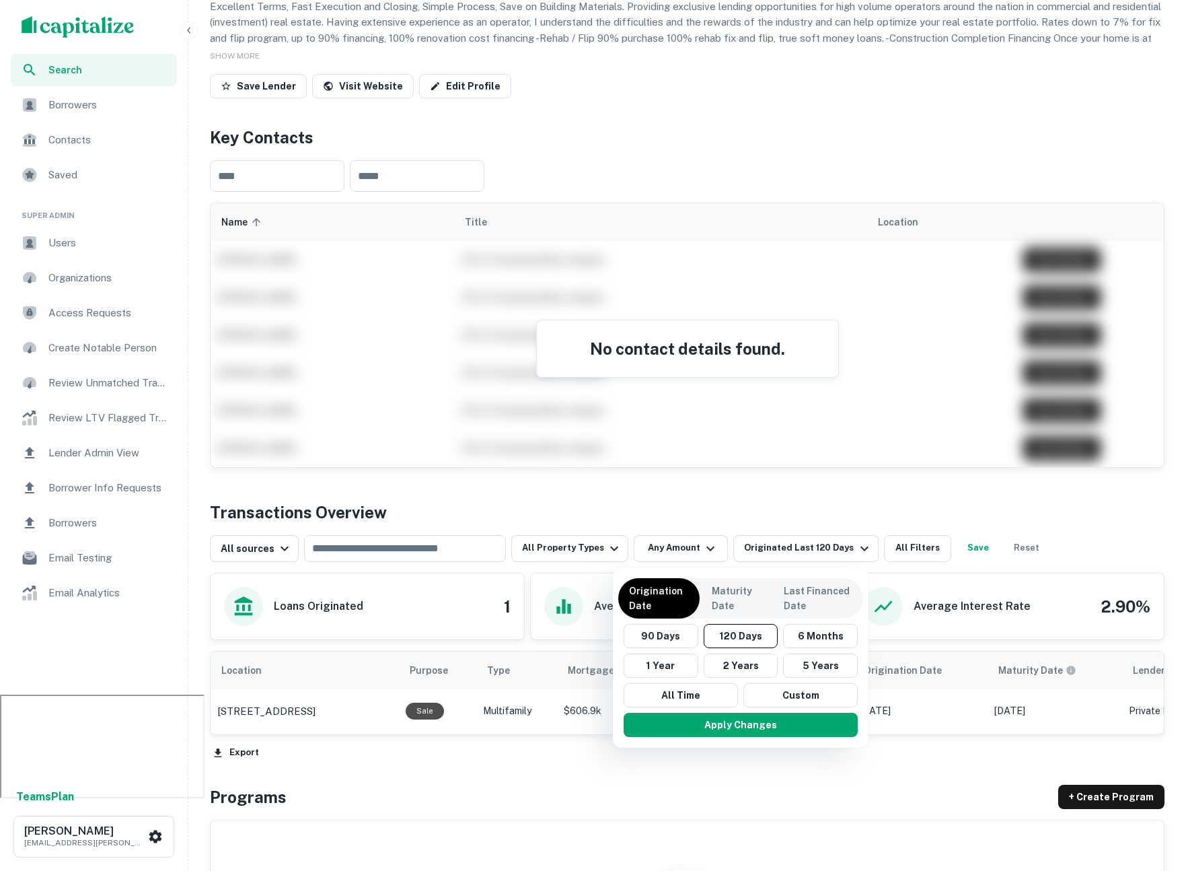
click at [665, 710] on div "Apply Changes" at bounding box center [740, 724] width 245 height 35
click at [662, 701] on button "All Time" at bounding box center [681, 695] width 114 height 24
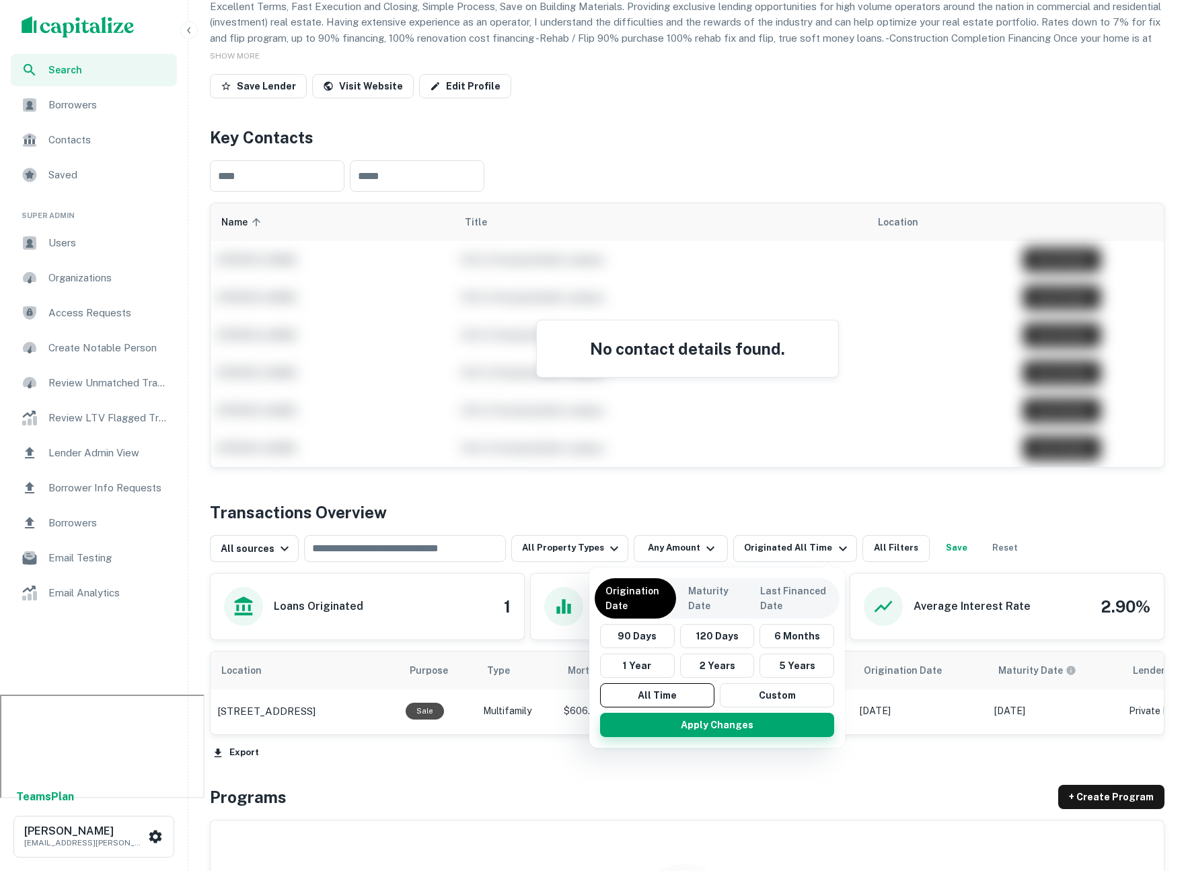
click at [678, 731] on button "Apply Changes" at bounding box center [717, 725] width 234 height 24
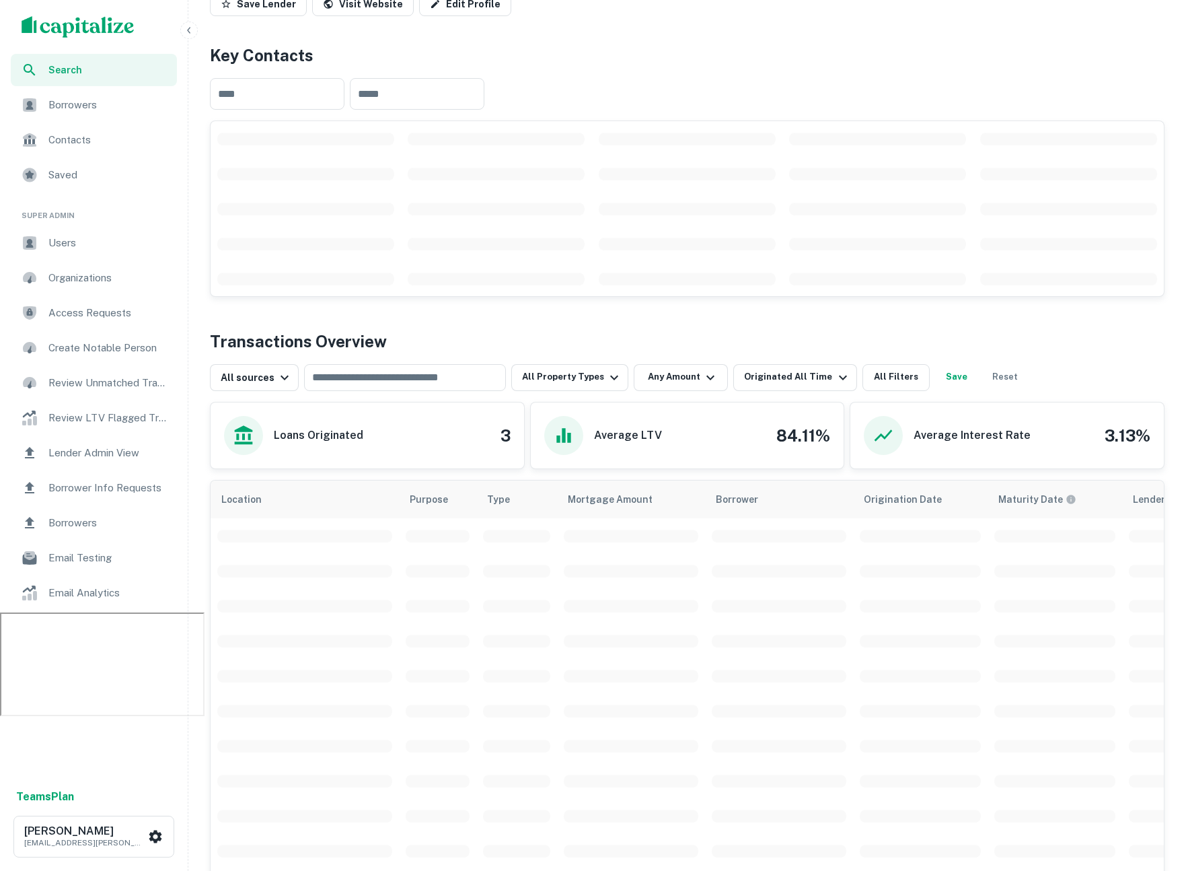
scroll to position [259, 0]
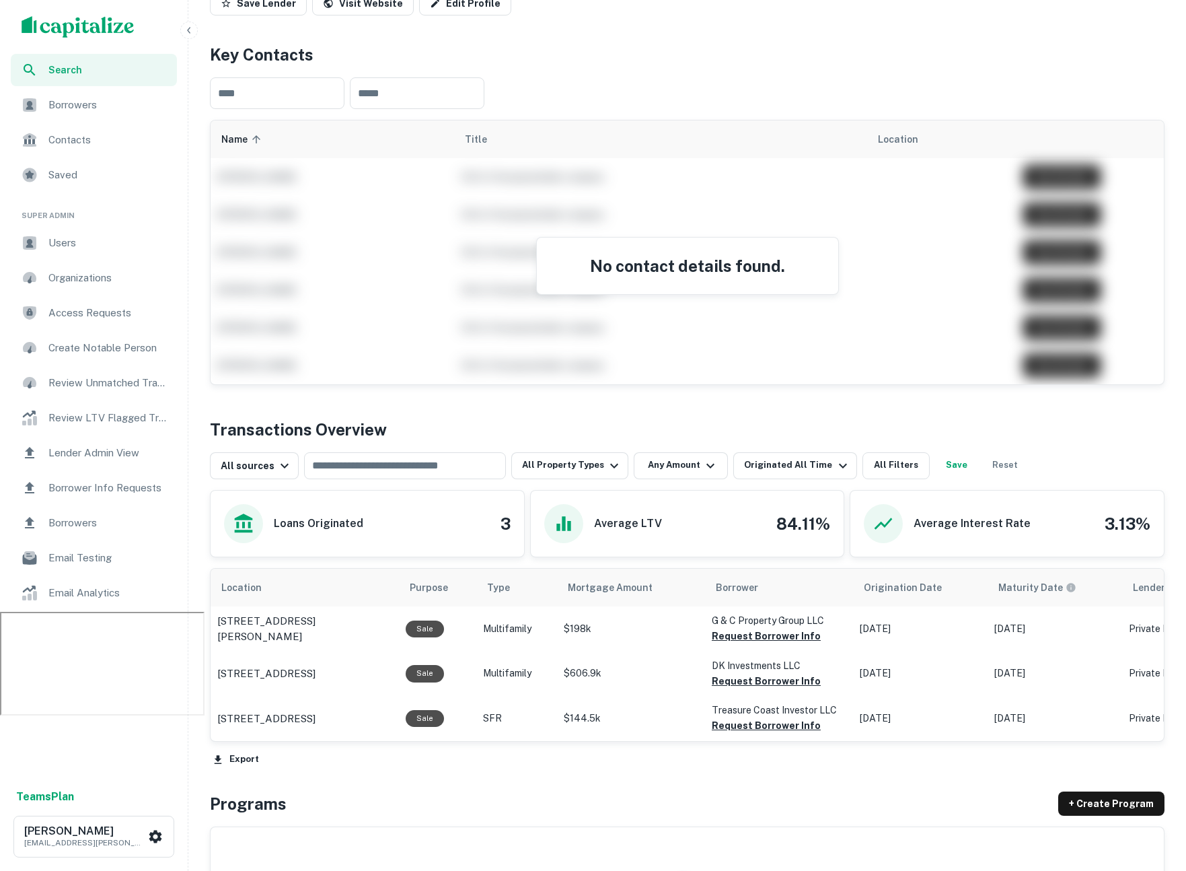
click at [75, 71] on span "Search" at bounding box center [108, 70] width 120 height 15
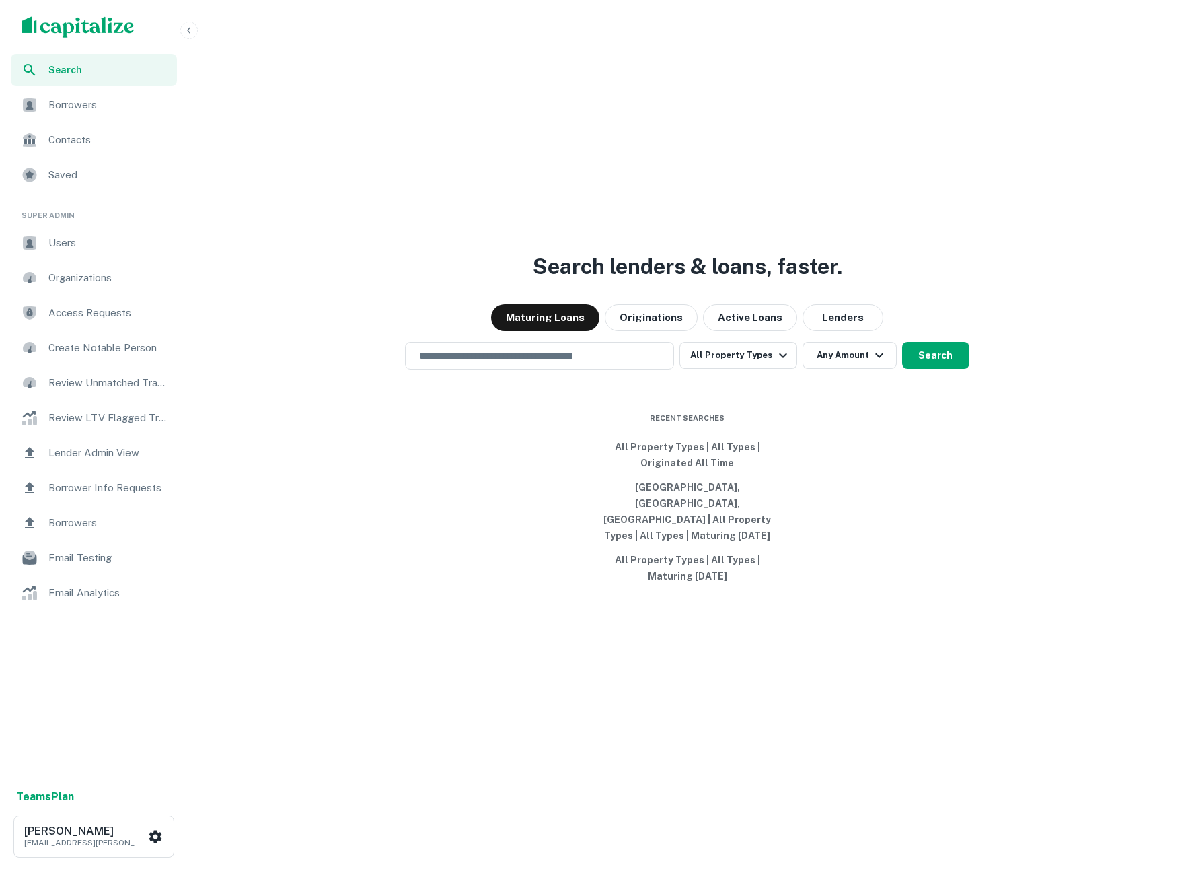
click at [587, 390] on div "Search lenders & loans, faster. Maturing Loans Originations Active Loans Lender…" at bounding box center [687, 467] width 987 height 871
click at [544, 390] on div "Search lenders & loans, faster. Maturing Loans Originations Active Loans Lender…" at bounding box center [687, 467] width 987 height 871
click at [542, 369] on div "​" at bounding box center [539, 356] width 269 height 28
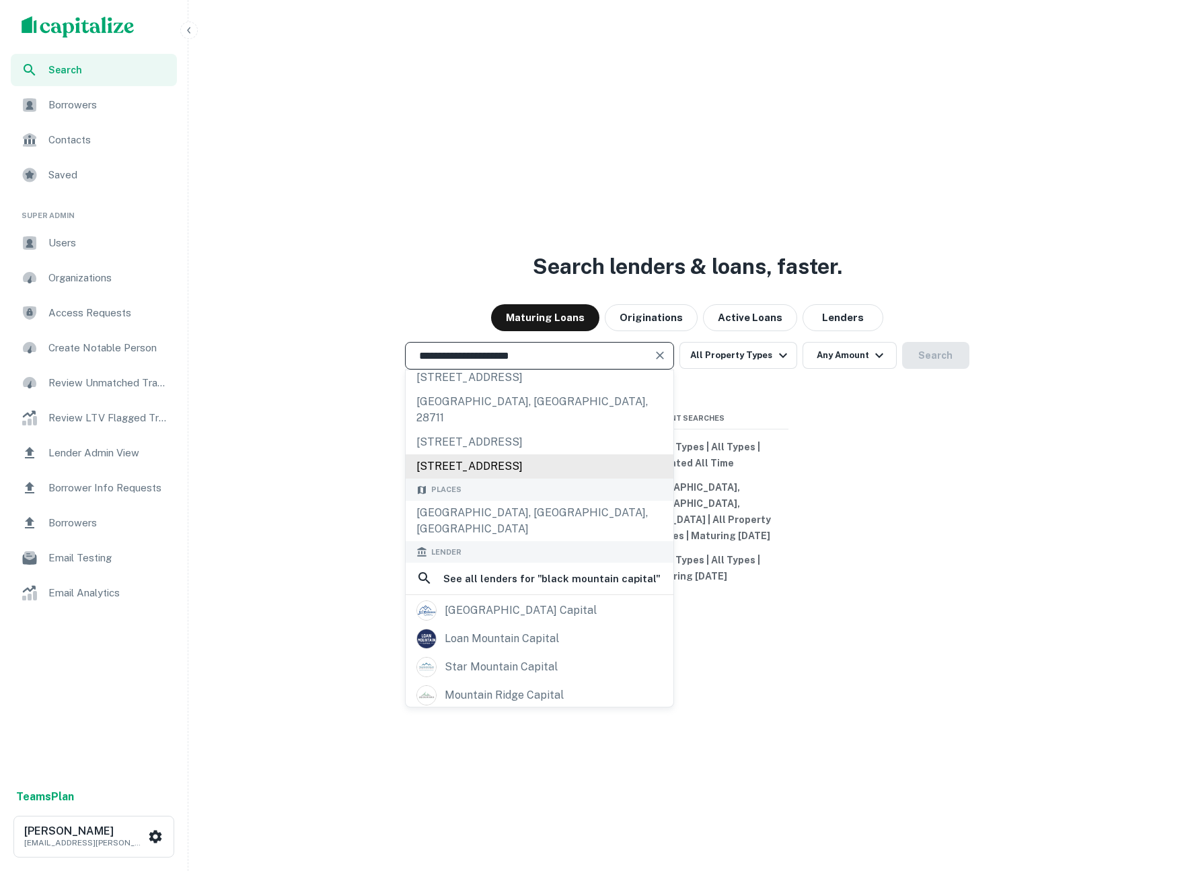
scroll to position [81, 0]
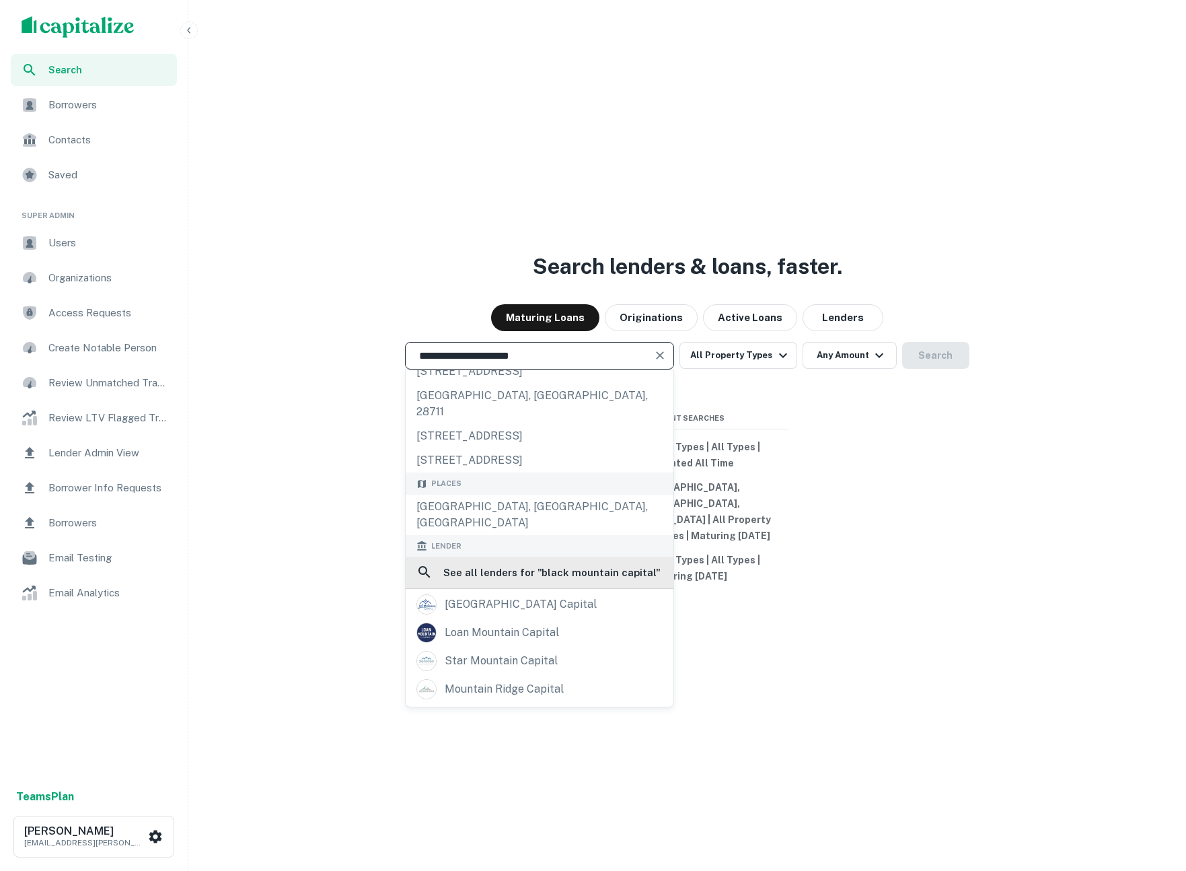
type input "**********"
click at [544, 588] on div "See all lenders for " black mountain capital "" at bounding box center [540, 573] width 268 height 32
